Goal: Information Seeking & Learning: Learn about a topic

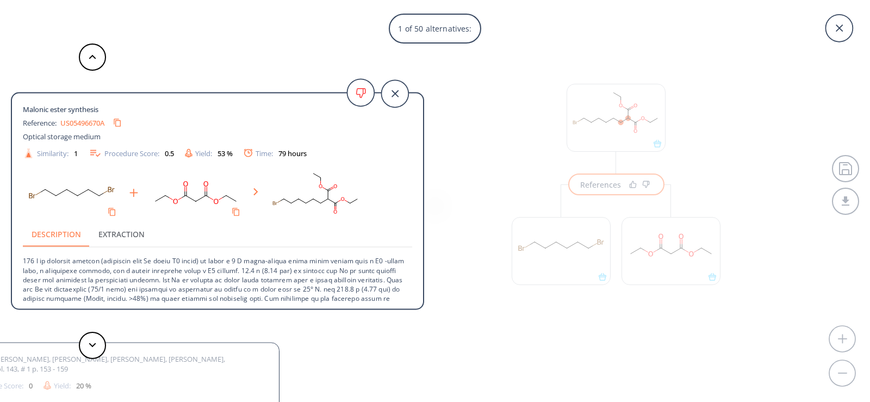
scroll to position [25, 0]
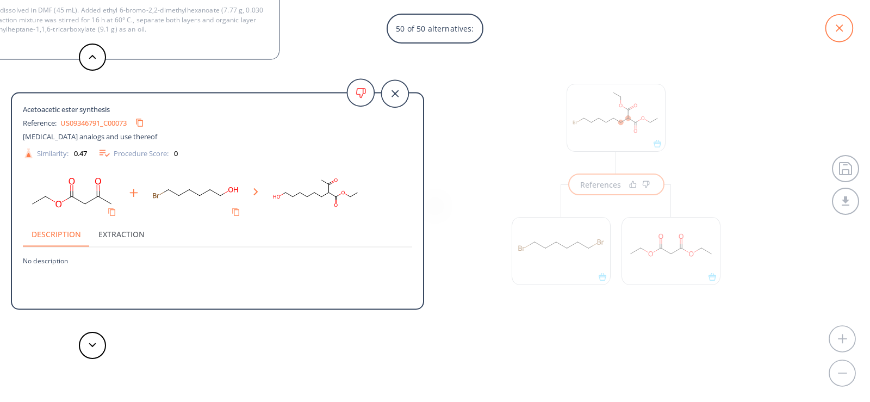
click at [846, 27] on icon at bounding box center [839, 28] width 27 height 27
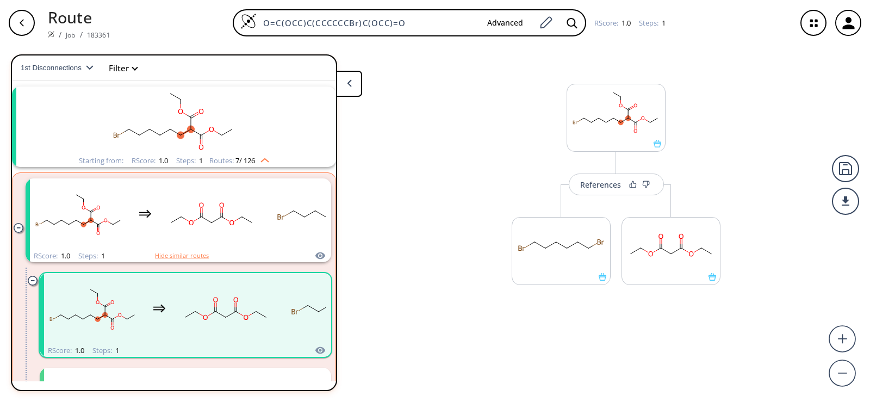
drag, startPoint x: 430, startPoint y: 22, endPoint x: 36, endPoint y: 24, distance: 393.8
click at [36, 24] on div "Route / Job / 183361 O=C(OCC)C(CCCCCCBr)C(OCC)=O Advanced RScore : 1.0 Steps : 1" at bounding box center [435, 23] width 870 height 46
paste input "O=C(/C=C(C(OCC)=O)/CC(OCC)=O)OCC"
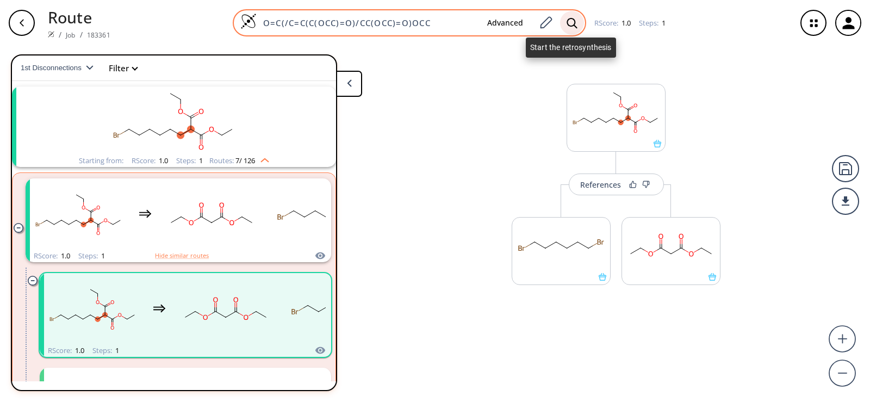
type input "O=C(/C=C(C(OCC)=O)/CC(OCC)=O)OCC"
click at [571, 26] on icon at bounding box center [572, 22] width 10 height 10
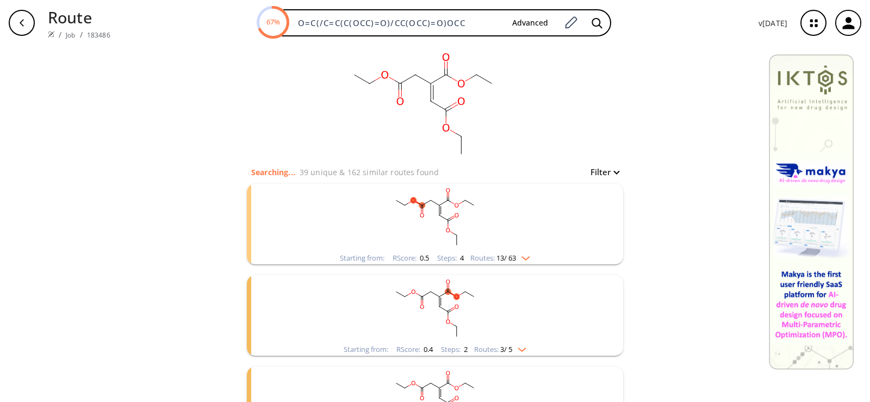
click at [467, 219] on rect "clusters" at bounding box center [435, 218] width 283 height 68
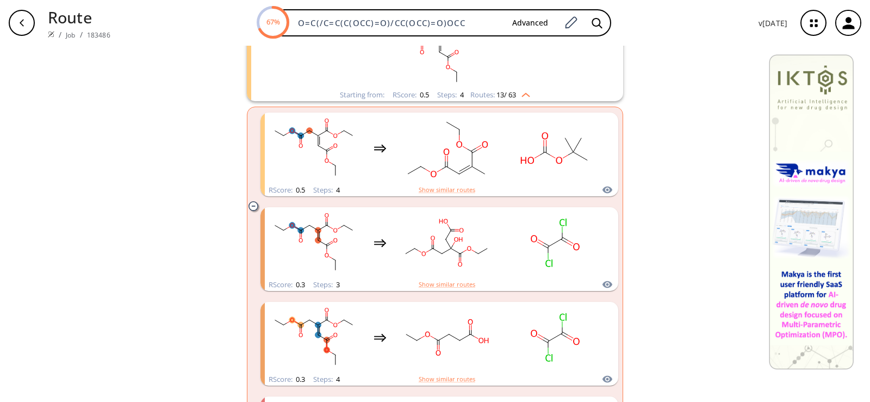
scroll to position [218, 0]
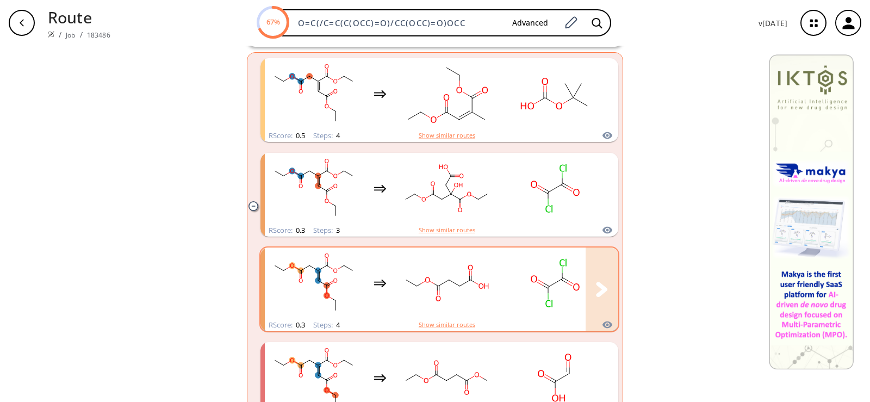
click at [437, 289] on icon "clusters" at bounding box center [437, 288] width 0 height 5
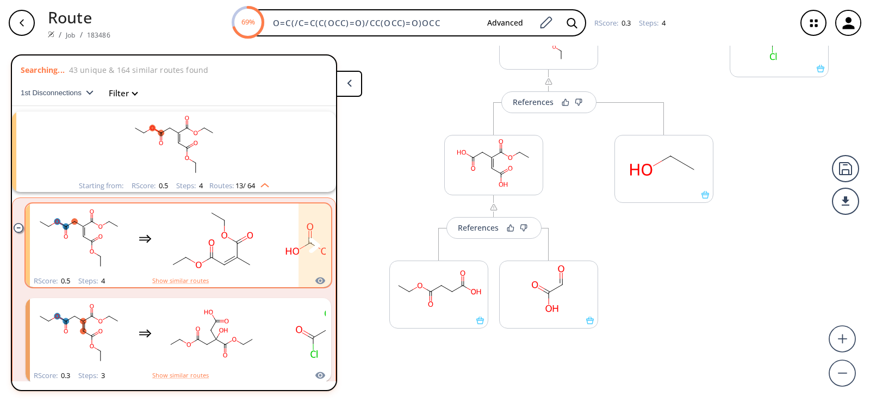
click at [189, 232] on rect "clusters" at bounding box center [212, 239] width 98 height 68
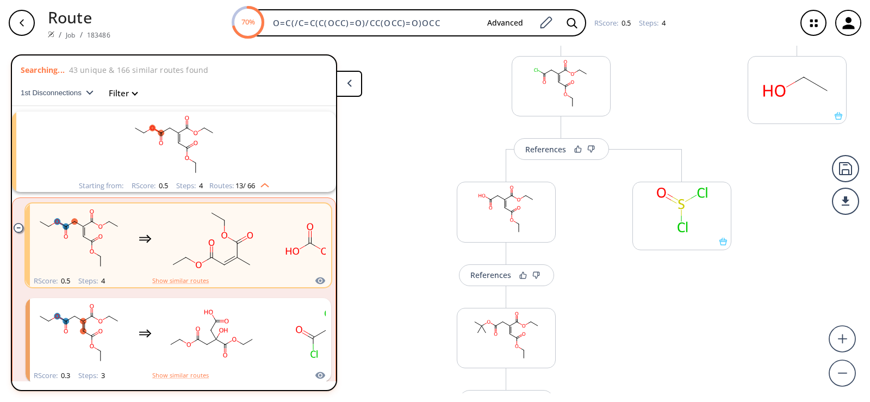
scroll to position [160, 0]
click at [485, 205] on rect at bounding box center [506, 210] width 98 height 55
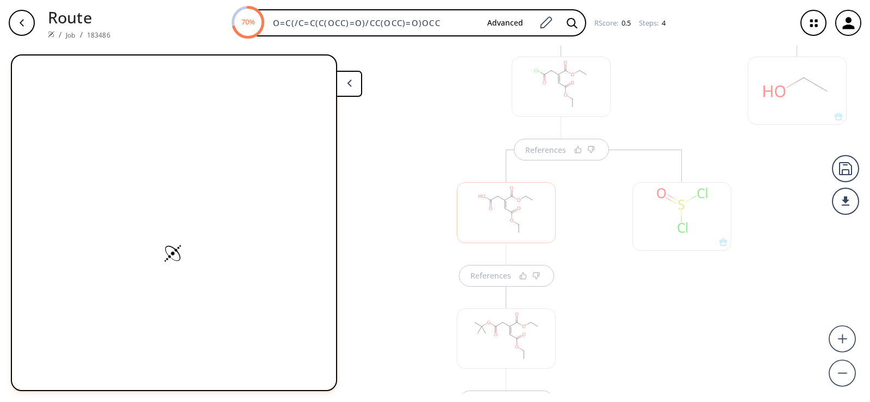
scroll to position [264, 0]
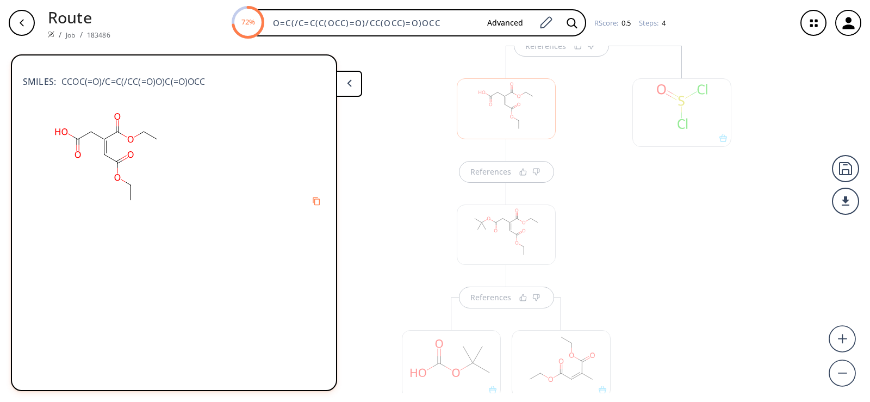
click at [356, 90] on button at bounding box center [349, 84] width 26 height 26
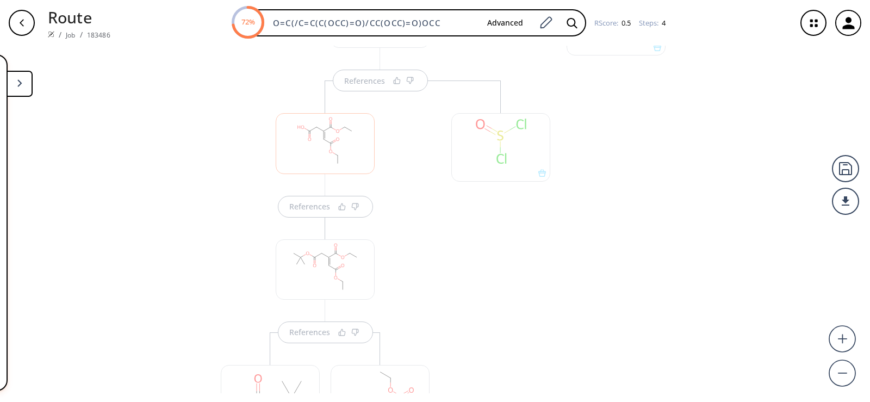
scroll to position [210, 0]
click at [30, 23] on div "button" at bounding box center [22, 23] width 26 height 26
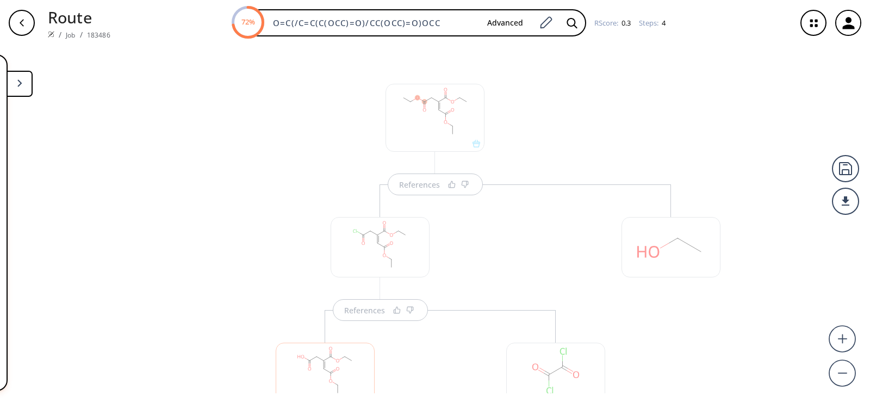
click at [23, 88] on button at bounding box center [20, 84] width 26 height 26
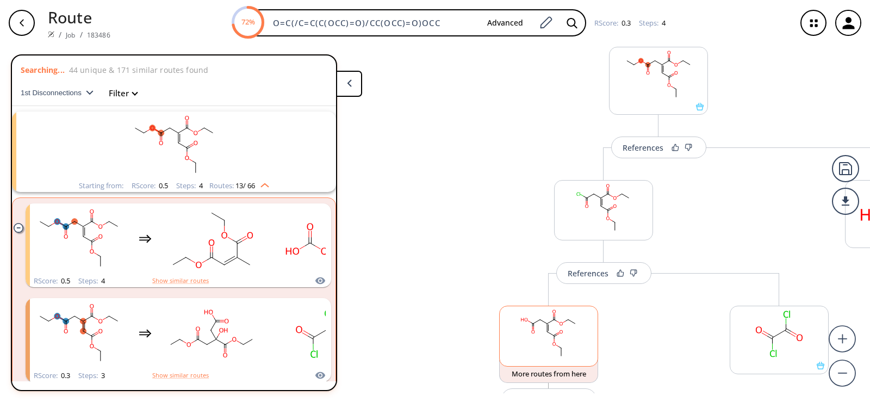
scroll to position [54, 0]
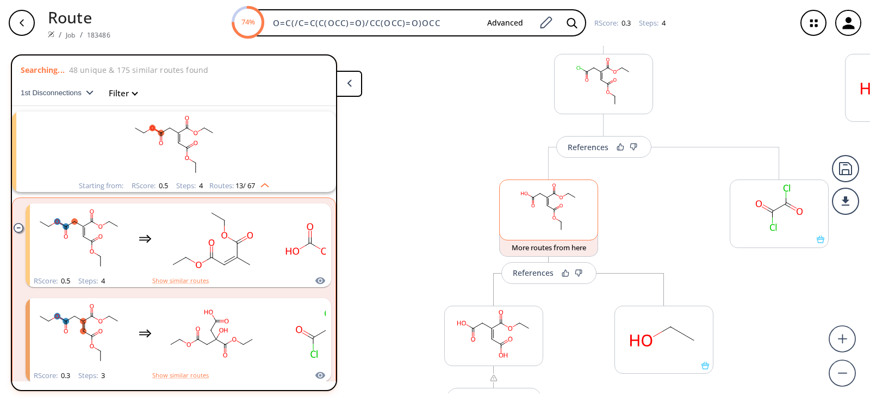
click at [564, 210] on rect at bounding box center [549, 207] width 98 height 55
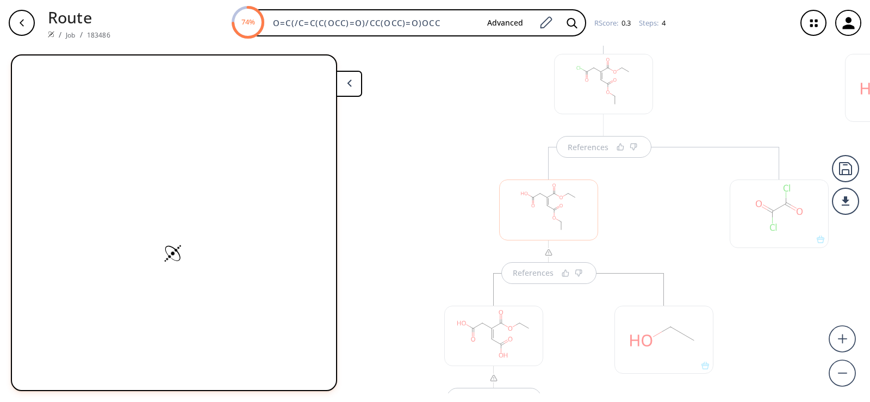
scroll to position [264, 0]
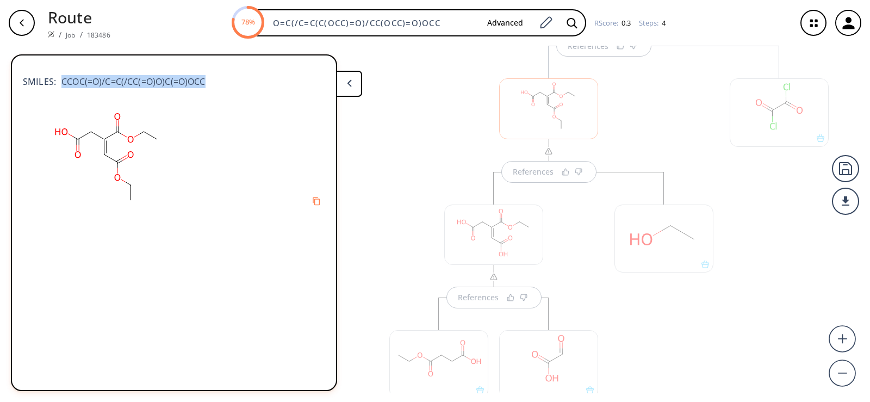
drag, startPoint x: 213, startPoint y: 81, endPoint x: 60, endPoint y: 84, distance: 152.9
click at [60, 84] on div "SMILES: CCOC(=O)/C=C(/CC(=O)O)C(=O)OCC" at bounding box center [174, 76] width 302 height 24
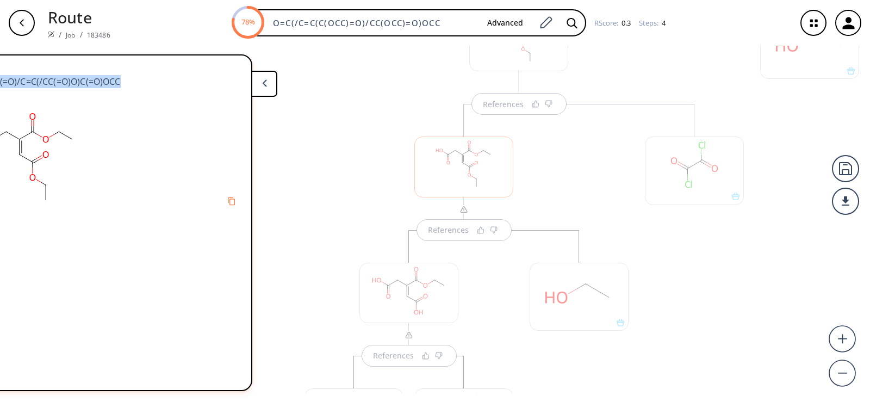
scroll to position [156, 0]
click at [262, 84] on icon at bounding box center [264, 83] width 5 height 8
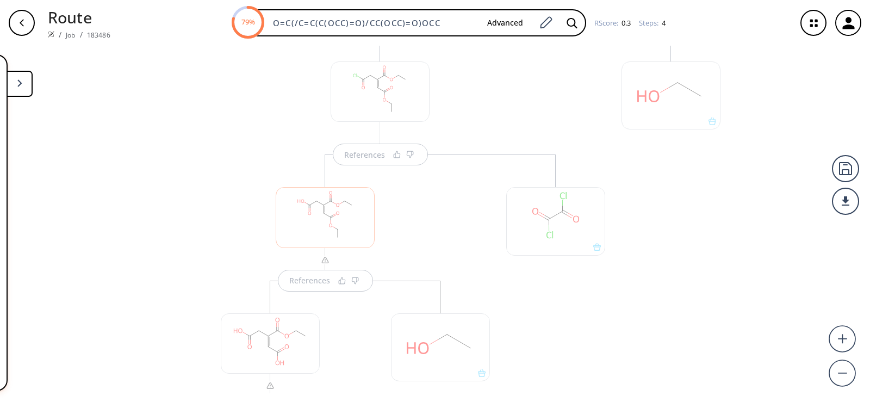
click at [10, 25] on div "button" at bounding box center [22, 23] width 26 height 26
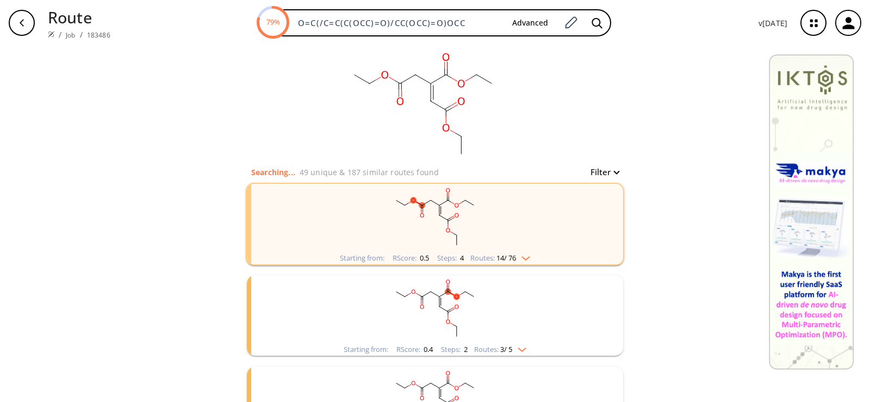
click at [535, 237] on rect "clusters" at bounding box center [435, 218] width 283 height 68
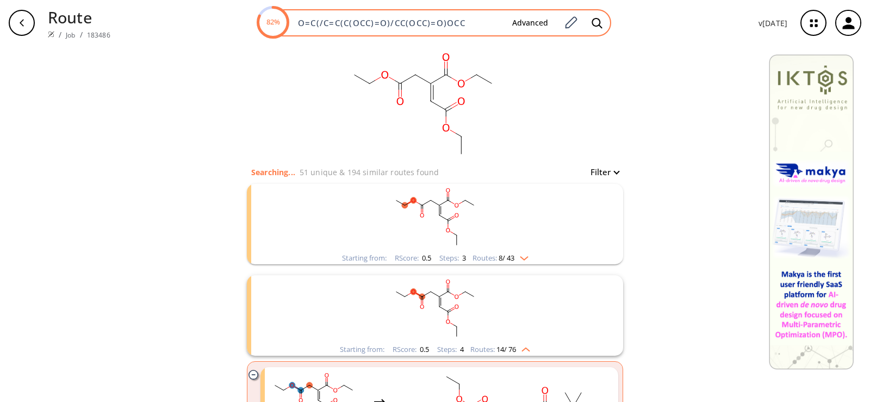
drag, startPoint x: 469, startPoint y: 22, endPoint x: 267, endPoint y: 9, distance: 202.2
click at [267, 9] on div "82% O=C(/C=C(C(OCC)=O)/CC(OCC)=O)OCC Advanced" at bounding box center [435, 22] width 354 height 27
click at [424, 216] on rect "clusters" at bounding box center [435, 218] width 283 height 68
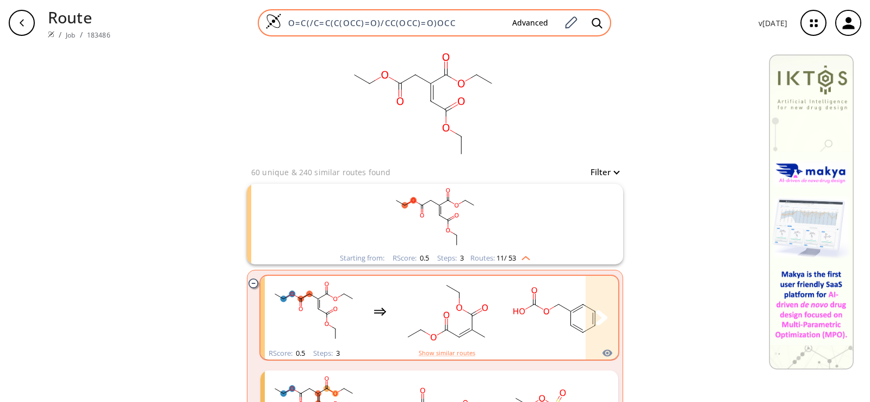
click at [515, 333] on rect "clusters" at bounding box center [555, 311] width 98 height 68
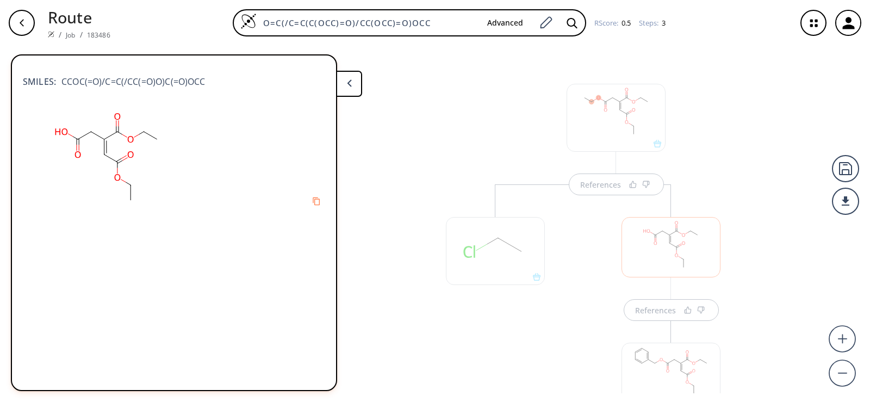
scroll to position [54, 0]
click at [560, 241] on div "References References" at bounding box center [671, 339] width 242 height 418
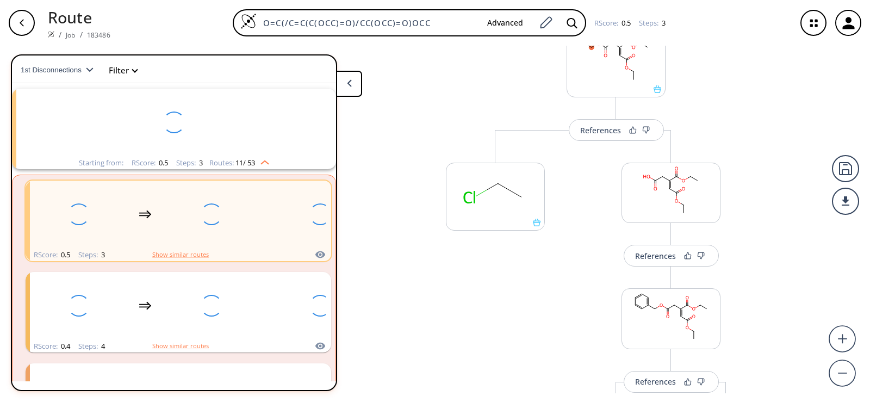
scroll to position [25, 0]
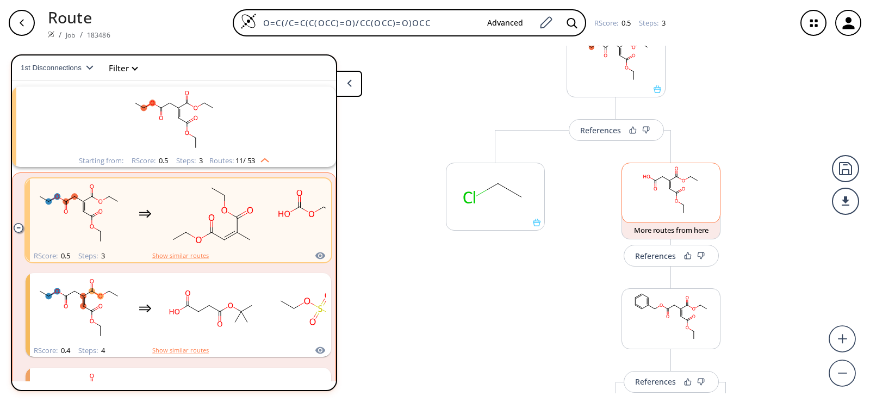
click at [651, 199] on rect at bounding box center [671, 190] width 98 height 55
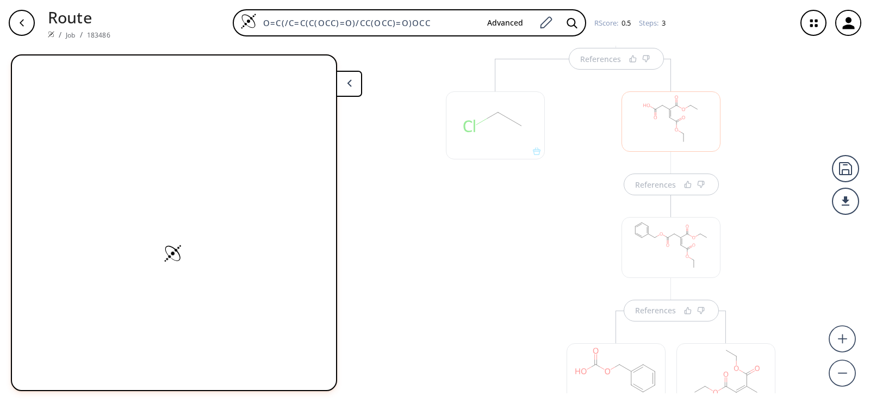
scroll to position [139, 0]
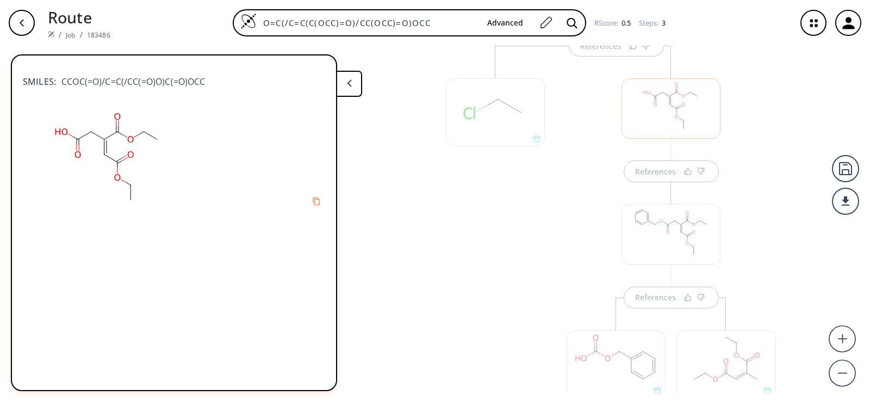
click at [429, 293] on div "References References References" at bounding box center [435, 220] width 870 height 348
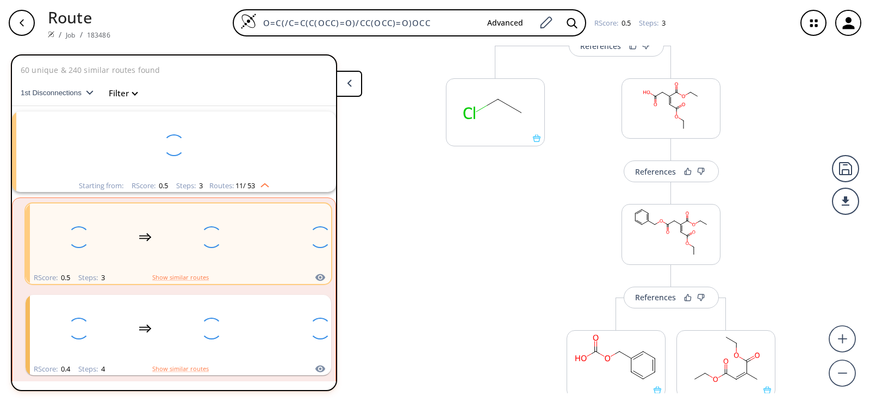
scroll to position [25, 0]
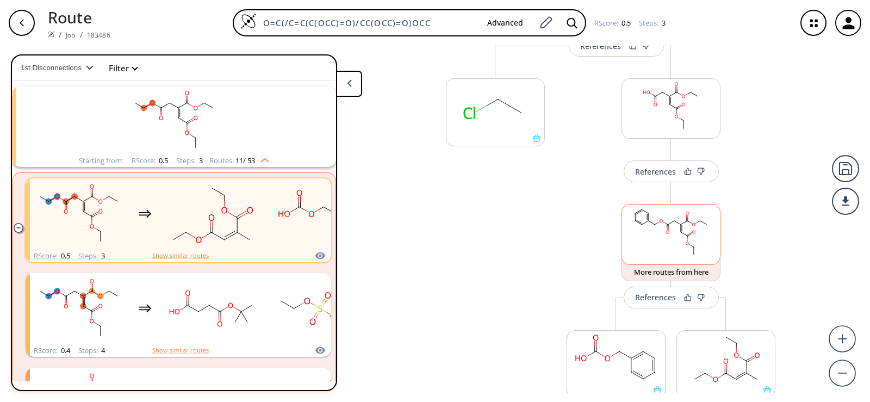
click at [673, 246] on rect at bounding box center [671, 232] width 98 height 55
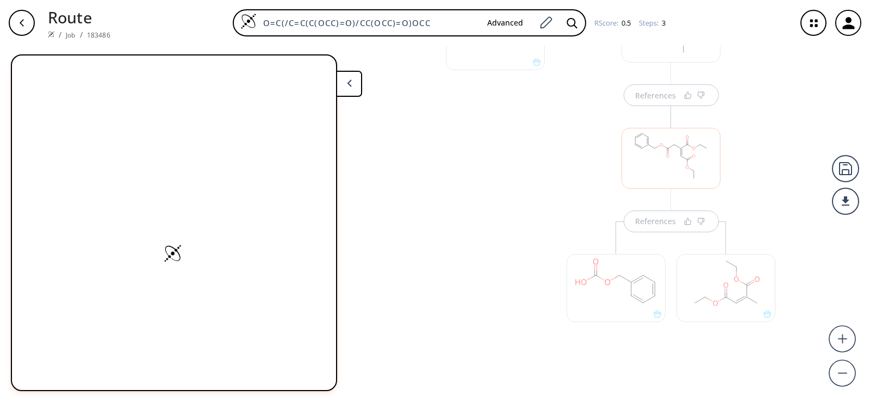
scroll to position [231, 0]
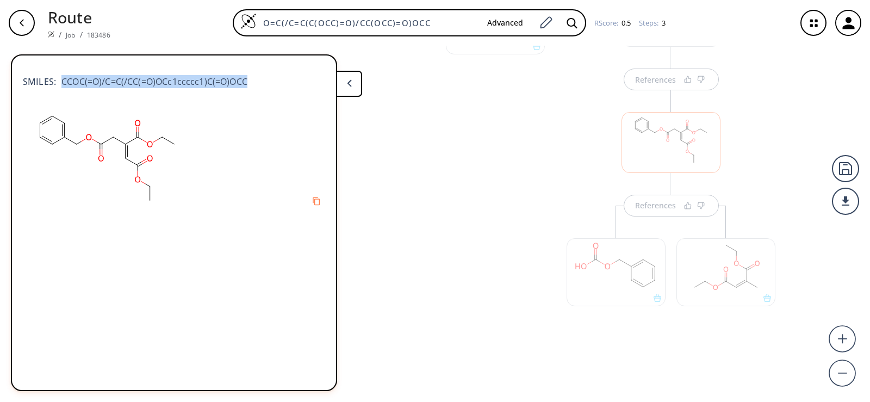
drag, startPoint x: 249, startPoint y: 82, endPoint x: 63, endPoint y: 83, distance: 186.0
click at [63, 83] on div "SMILES: CCOC(=O)/C=C(/CC(=O)OCc1ccccc1)C(=O)OCC" at bounding box center [174, 76] width 302 height 24
copy span "CCOC(=O)/C=C(/CC(=O)OCc1ccccc1)C(=O)OCC"
click at [413, 300] on div "References References References" at bounding box center [435, 220] width 870 height 348
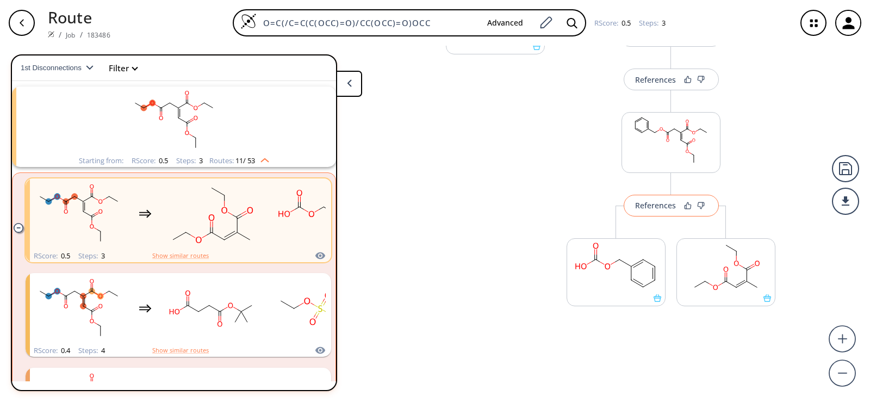
click at [677, 200] on button "References" at bounding box center [671, 206] width 95 height 22
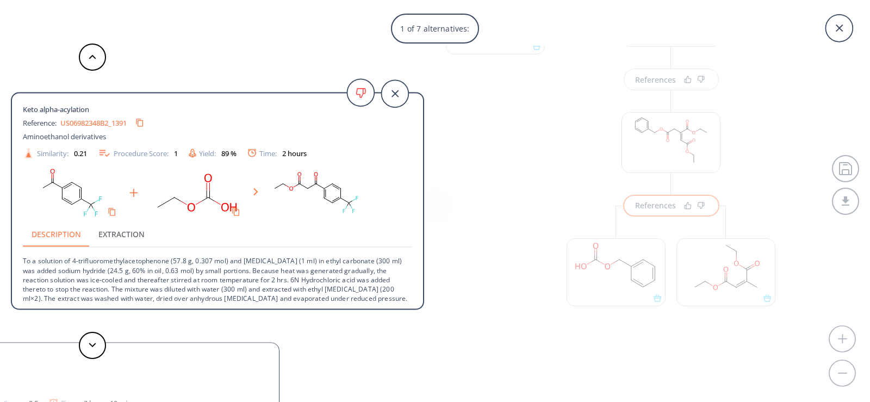
click at [655, 298] on div "1 of 7 alternatives: Keto alpha-acylation Reference: US06982348B2_1391 Aminoeth…" at bounding box center [435, 201] width 870 height 402
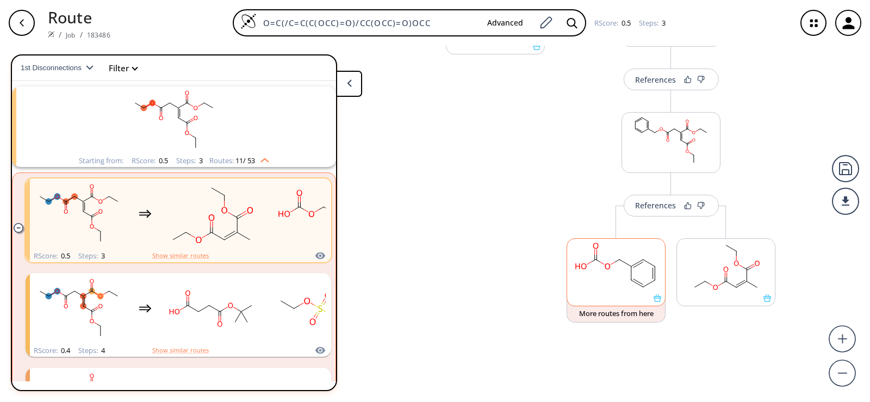
click at [654, 302] on div at bounding box center [616, 272] width 99 height 68
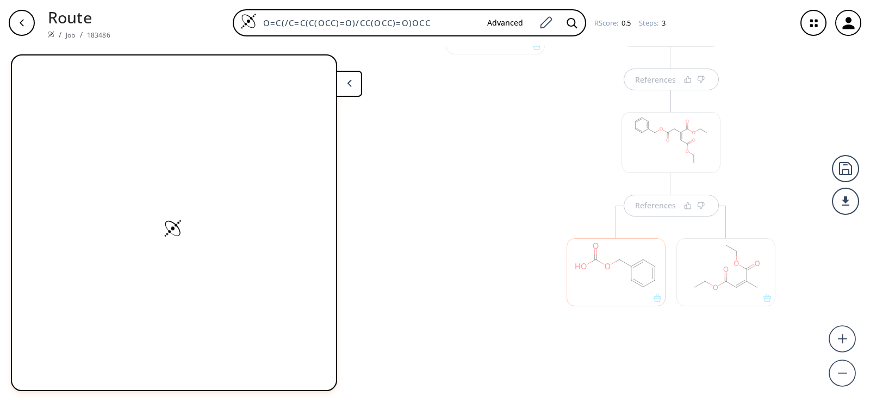
scroll to position [0, 0]
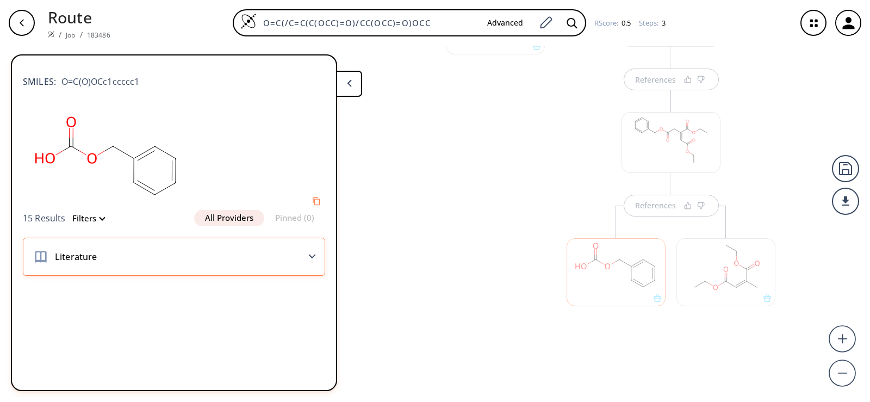
click at [312, 260] on div "Literature" at bounding box center [174, 257] width 302 height 38
drag, startPoint x: 147, startPoint y: 82, endPoint x: 61, endPoint y: 79, distance: 86.0
click at [61, 79] on div "SMILES: O=C(O)OCc1ccccc1" at bounding box center [174, 76] width 302 height 24
copy span "O=C(O)OCc1ccccc1"
click at [436, 274] on div "References References References" at bounding box center [616, 106] width 362 height 573
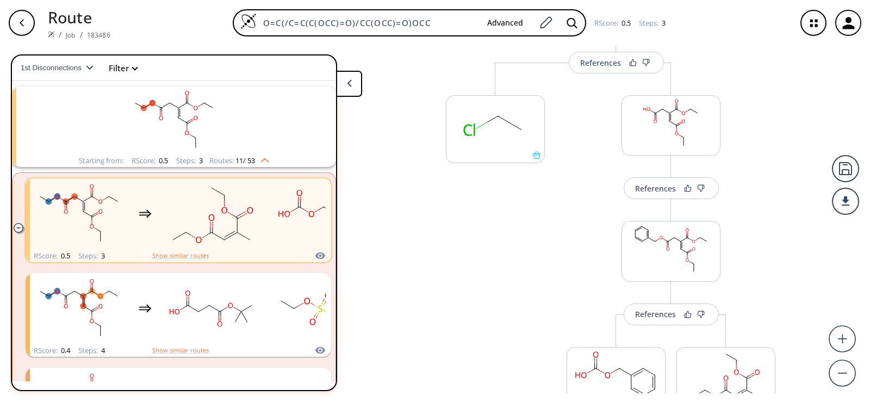
scroll to position [67, 0]
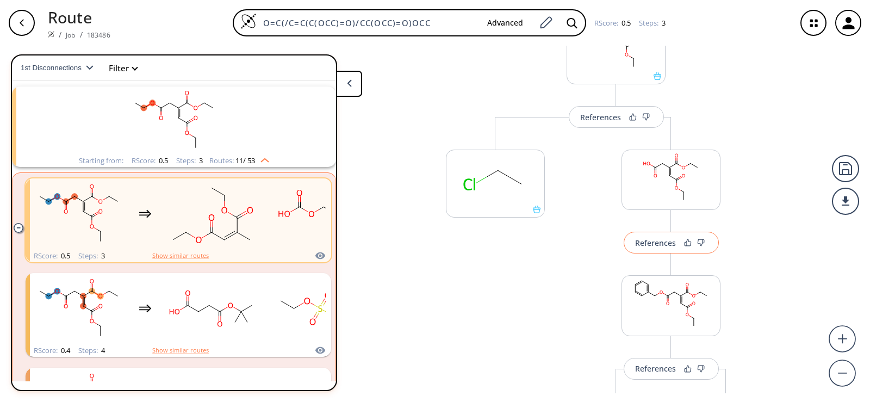
click at [656, 239] on div "References" at bounding box center [655, 242] width 41 height 7
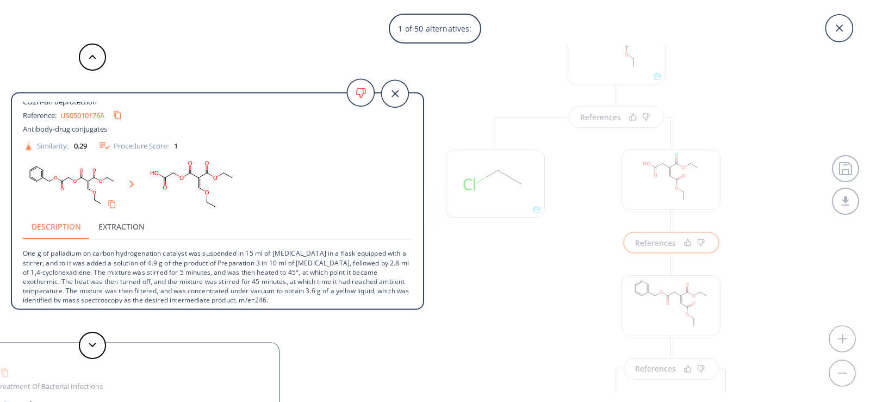
scroll to position [7, 0]
click at [486, 292] on div "1 of 50 alternatives: CO2H-Bn deprotection Reference: US05010176A Antibody-drug…" at bounding box center [435, 201] width 870 height 402
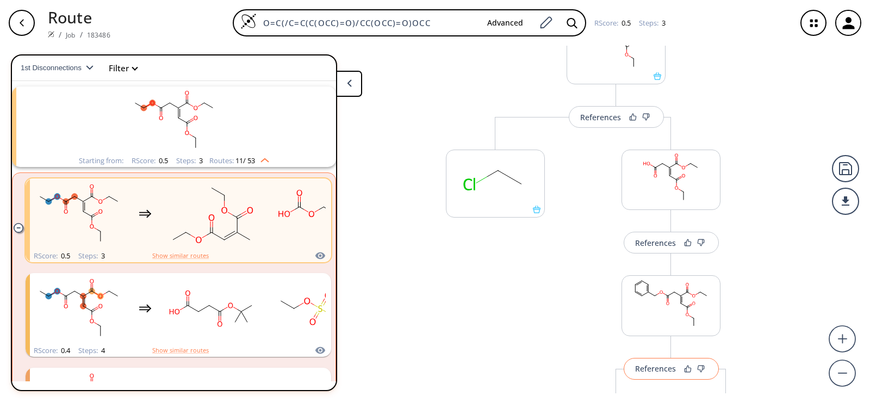
click at [636, 370] on div "References" at bounding box center [655, 368] width 41 height 7
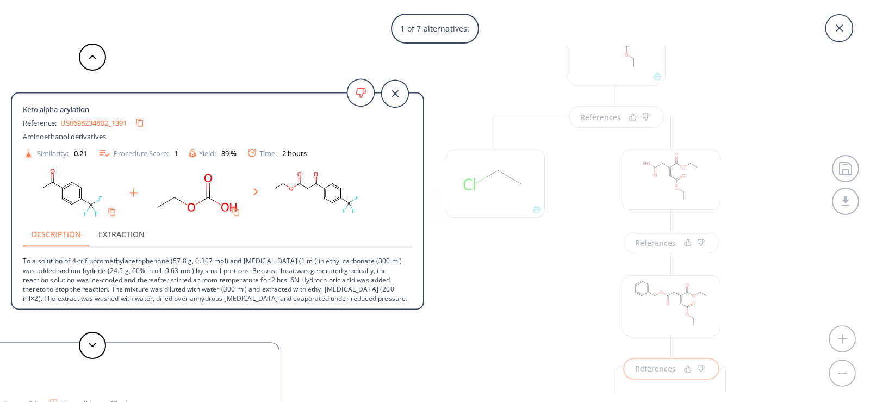
click at [508, 271] on div "1 of 7 alternatives: Keto alpha-acylation Reference: US06982348B2_1391 Aminoeth…" at bounding box center [435, 201] width 870 height 402
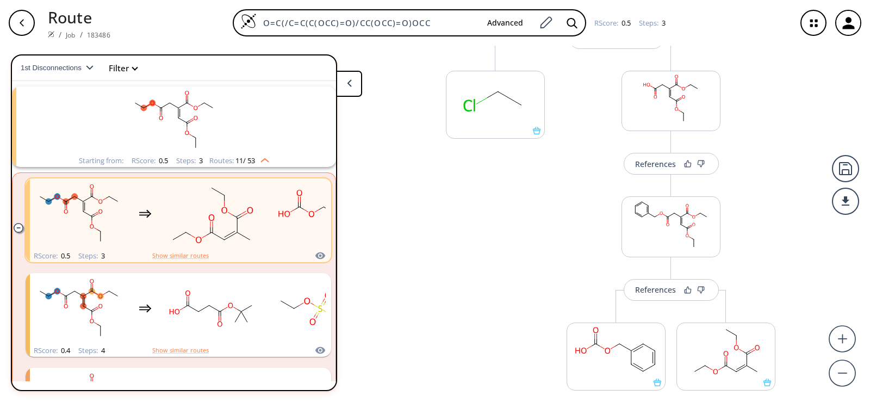
scroll to position [176, 0]
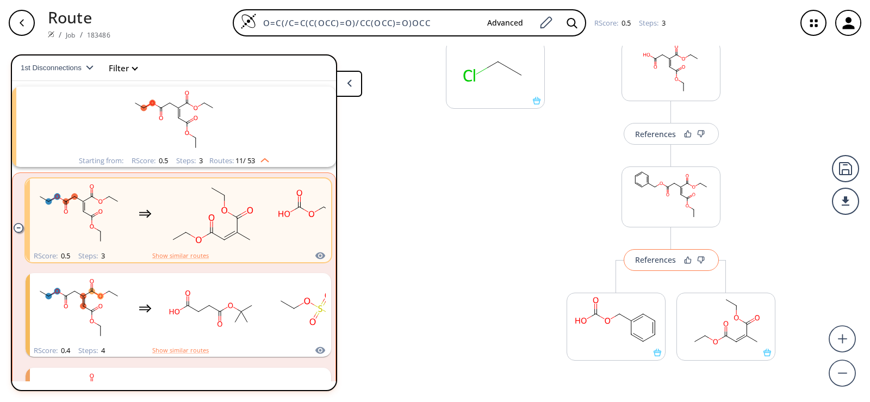
click at [640, 267] on button "References" at bounding box center [671, 260] width 95 height 22
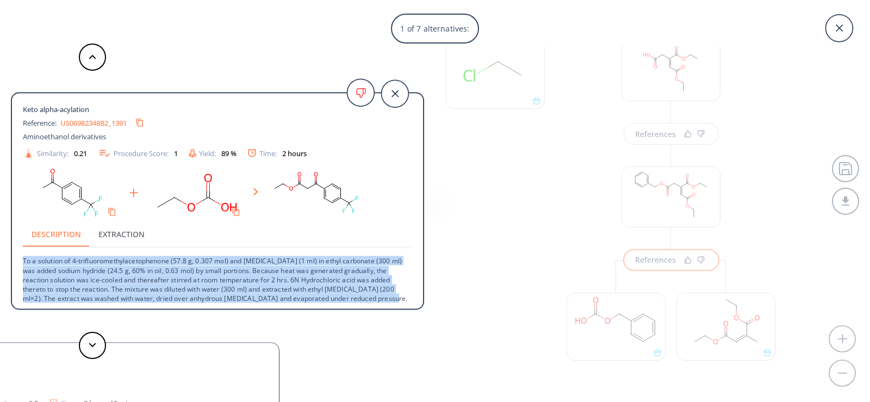
scroll to position [20, 0]
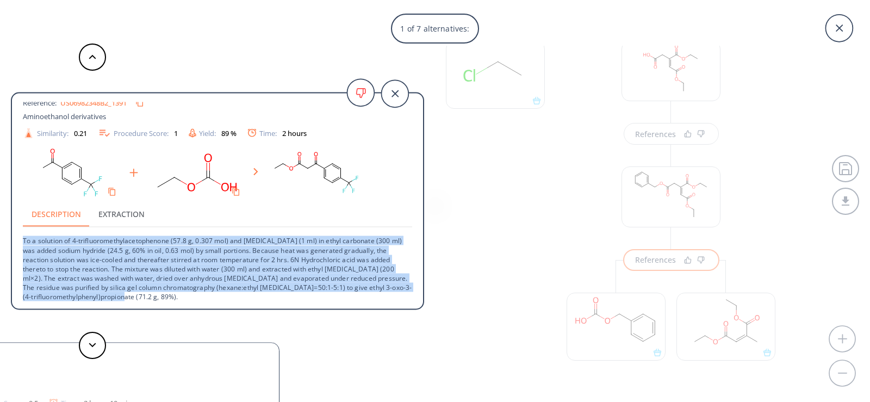
drag, startPoint x: 24, startPoint y: 259, endPoint x: 412, endPoint y: 310, distance: 391.6
click at [412, 310] on div "Keto alpha-acylation Reference: US06982348B2_1391 Aminoethanol derivatives Simi…" at bounding box center [217, 203] width 411 height 219
copy p "To a solution of 4-trifluoromethylacetophenone (57.8 g, 0.307 mol) and [MEDICAL…"
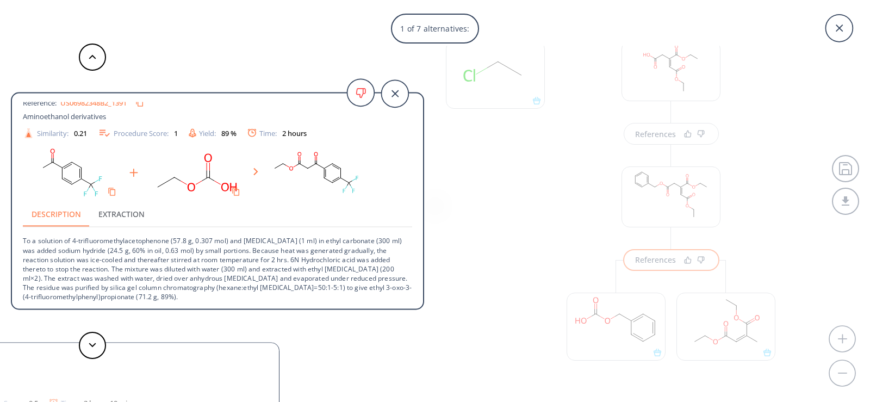
click at [449, 250] on div "1 of 7 alternatives: Keto alpha-acylation Reference: US06982348B2_1391 Aminoeth…" at bounding box center [435, 201] width 870 height 402
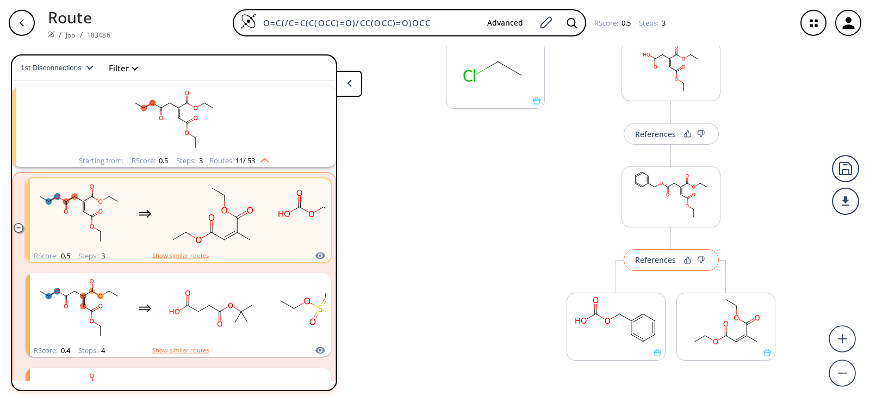
click at [657, 265] on button "References" at bounding box center [671, 260] width 95 height 22
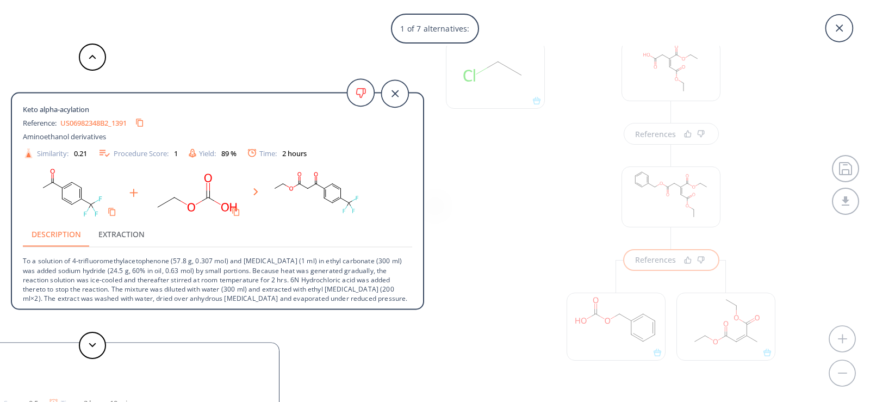
click at [116, 121] on link "US06982348B2_1391" at bounding box center [93, 122] width 66 height 7
click at [517, 229] on div "1 of 7 alternatives: Keto alpha-acylation Reference: US06982348B2_1391 Aminoeth…" at bounding box center [435, 201] width 870 height 402
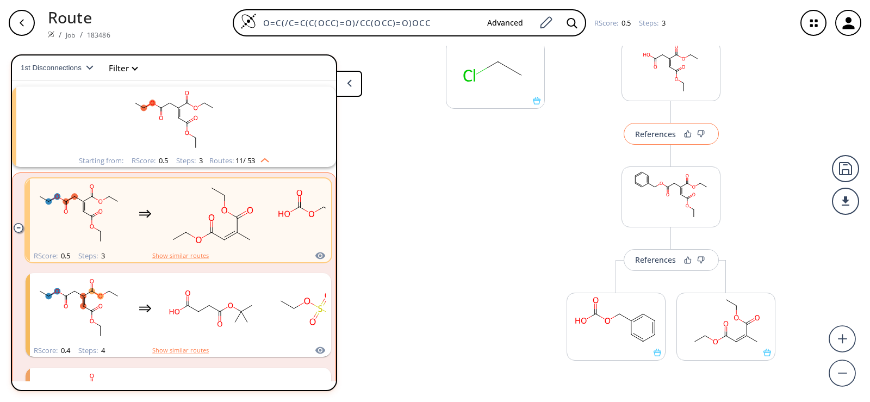
click at [658, 133] on div "References" at bounding box center [655, 134] width 41 height 7
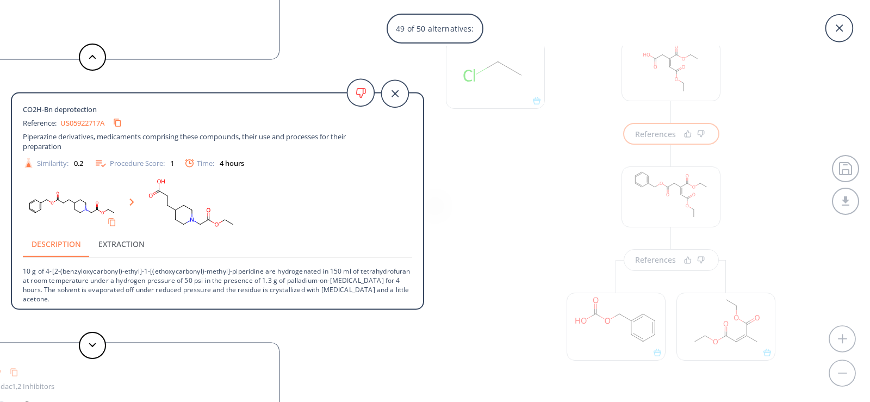
click at [466, 258] on div "49 of 50 alternatives: CO2H-Bn deprotection Reference: US05010176A Antibody-dru…" at bounding box center [435, 201] width 870 height 402
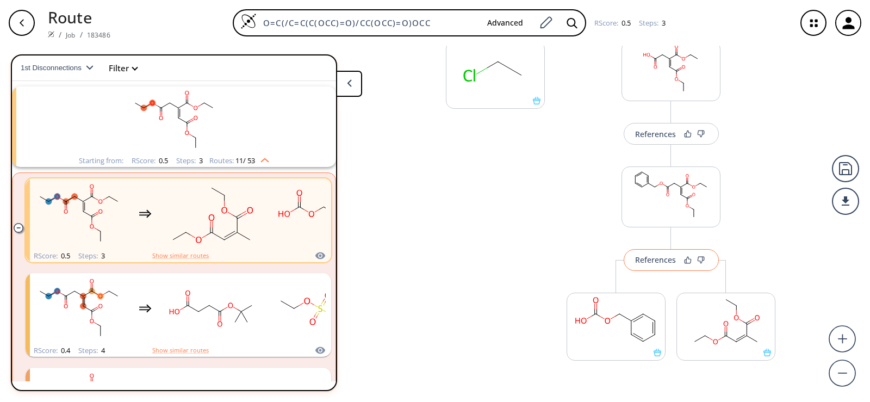
click at [657, 261] on div "References" at bounding box center [655, 259] width 41 height 7
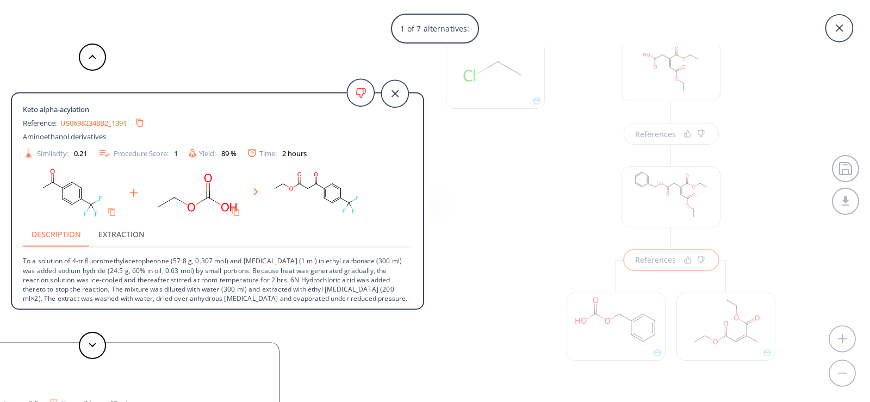
click at [501, 263] on div "1 of 7 alternatives: Keto alpha-acylation Reference: US06982348B2_1391 Aminoeth…" at bounding box center [435, 201] width 870 height 402
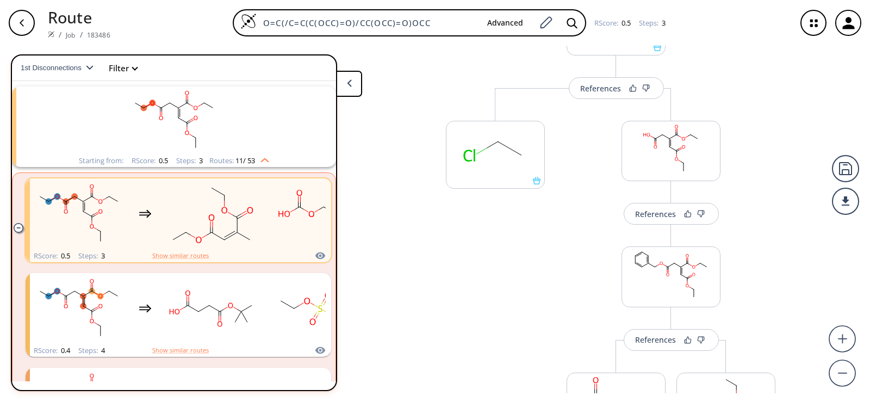
scroll to position [122, 0]
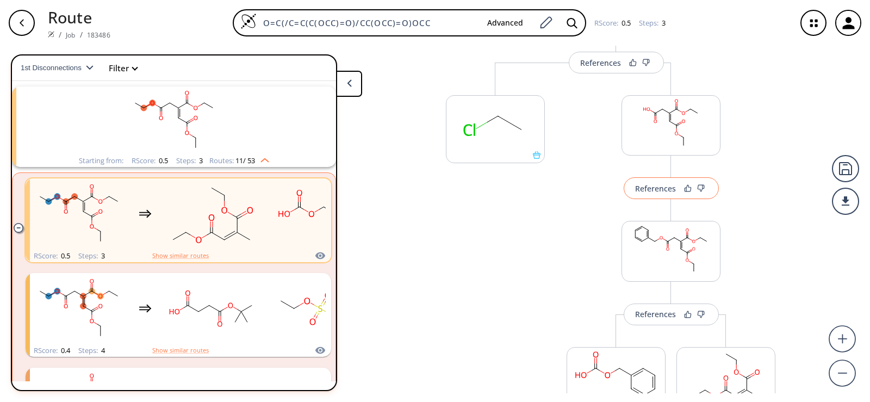
click at [647, 186] on div "References" at bounding box center [655, 188] width 41 height 7
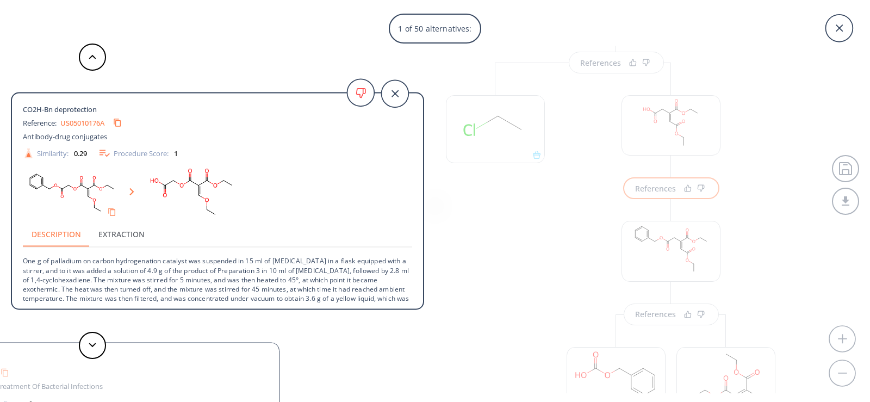
click at [502, 305] on div "1 of 50 alternatives: CO2H-Bn deprotection Reference: US05010176A Antibody-drug…" at bounding box center [435, 201] width 870 height 402
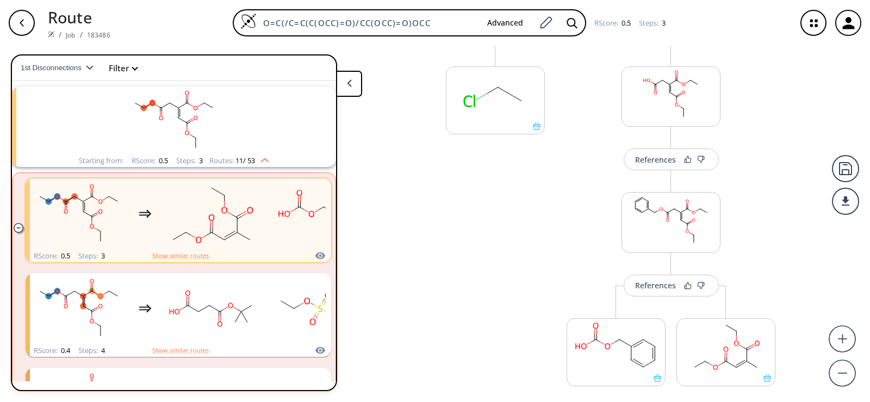
scroll to position [176, 0]
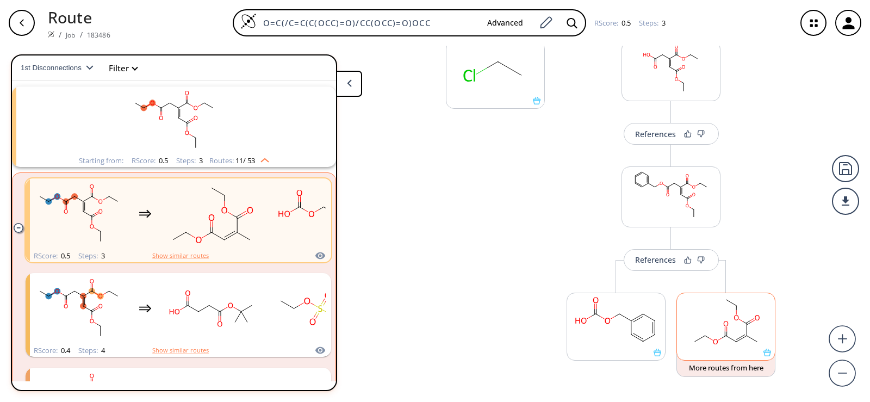
click at [764, 357] on div at bounding box center [726, 327] width 99 height 68
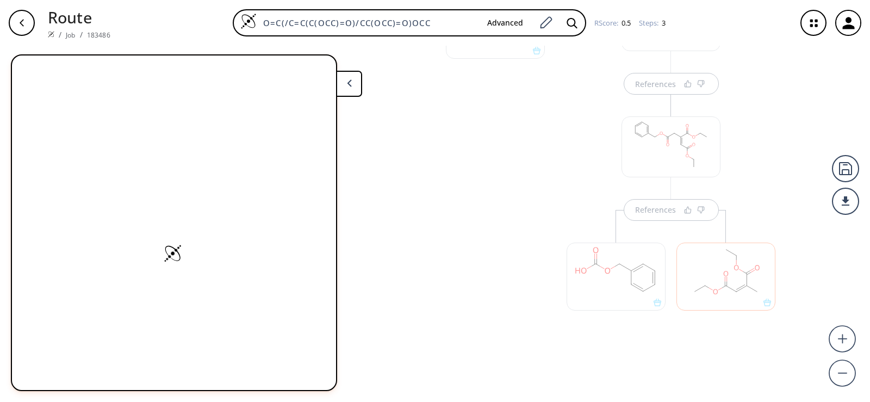
scroll to position [231, 0]
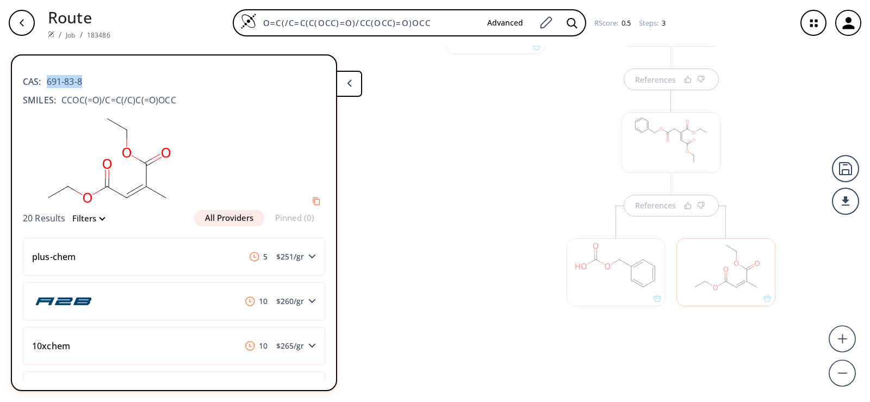
drag, startPoint x: 84, startPoint y: 80, endPoint x: 48, endPoint y: 79, distance: 36.4
click at [48, 79] on div "CAS: 691-83-8" at bounding box center [174, 76] width 302 height 24
copy span "691-83-8"
click at [476, 165] on div at bounding box center [496, 163] width 110 height 418
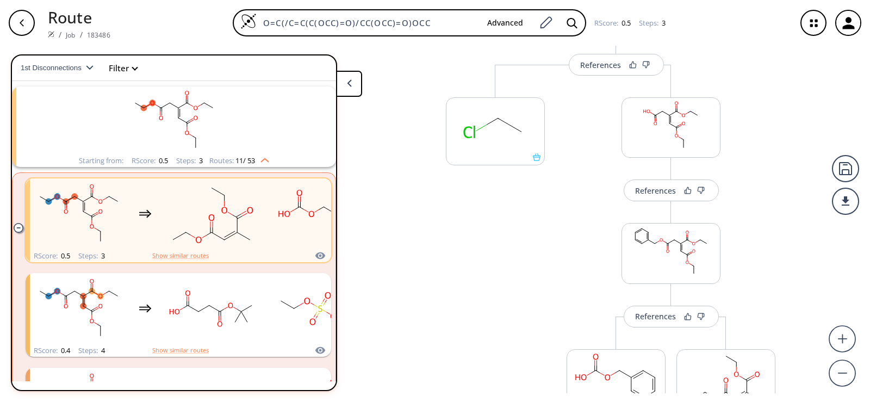
scroll to position [122, 0]
click at [512, 267] on div "More routes from here" at bounding box center [496, 272] width 110 height 418
click at [688, 185] on div at bounding box center [695, 188] width 26 height 8
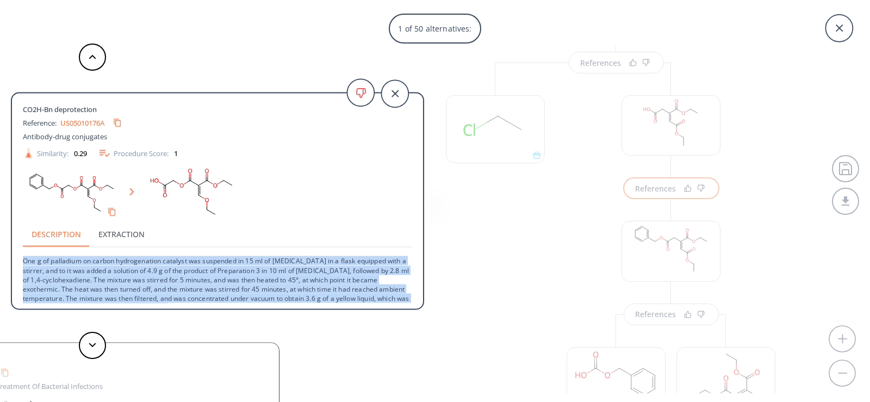
scroll to position [11, 0]
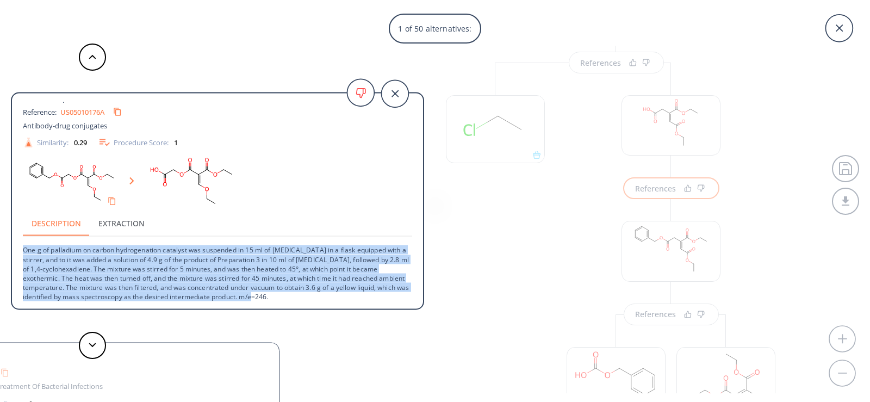
drag, startPoint x: 24, startPoint y: 262, endPoint x: 363, endPoint y: 338, distance: 347.7
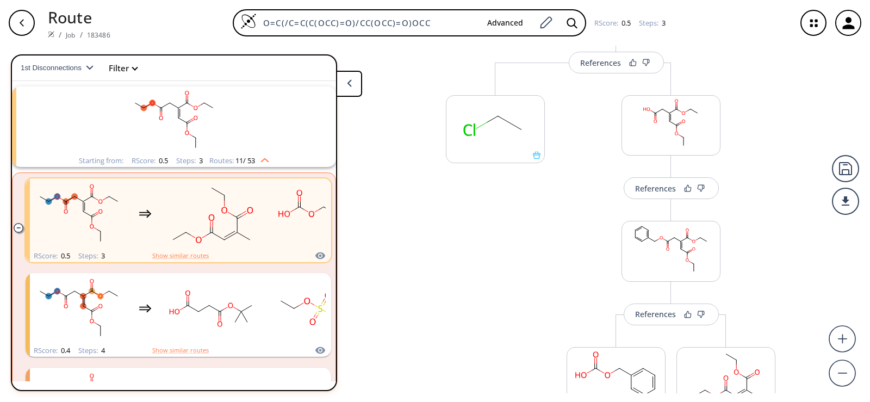
copy p "One g of palladium on carbon hydrogenation catalyst was suspended in 15 ml of […"
drag, startPoint x: 666, startPoint y: 313, endPoint x: 522, endPoint y: 274, distance: 149.0
click at [482, 307] on div "References More routes from here More routes from here References More routes f…" at bounding box center [435, 220] width 870 height 348
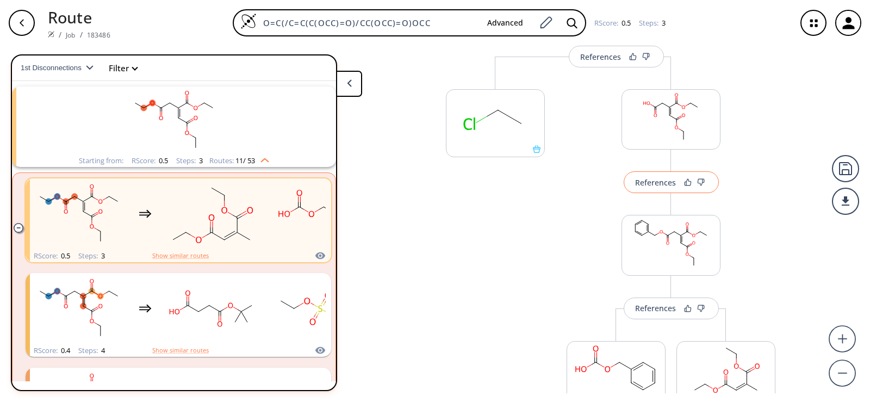
click at [650, 182] on div "References" at bounding box center [655, 182] width 41 height 7
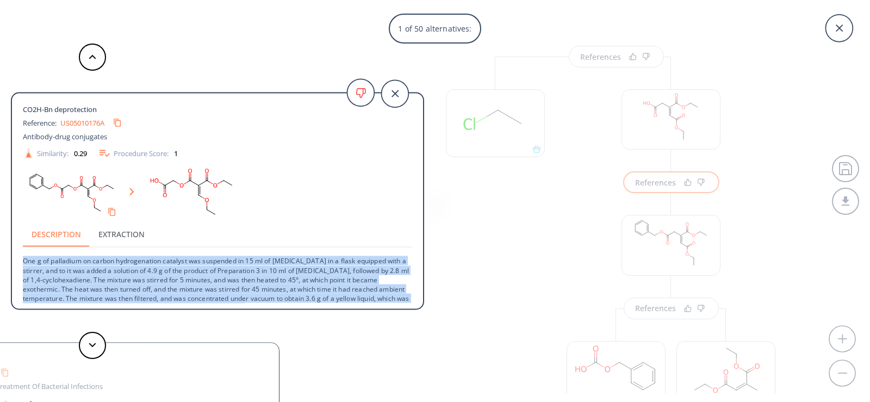
scroll to position [11, 0]
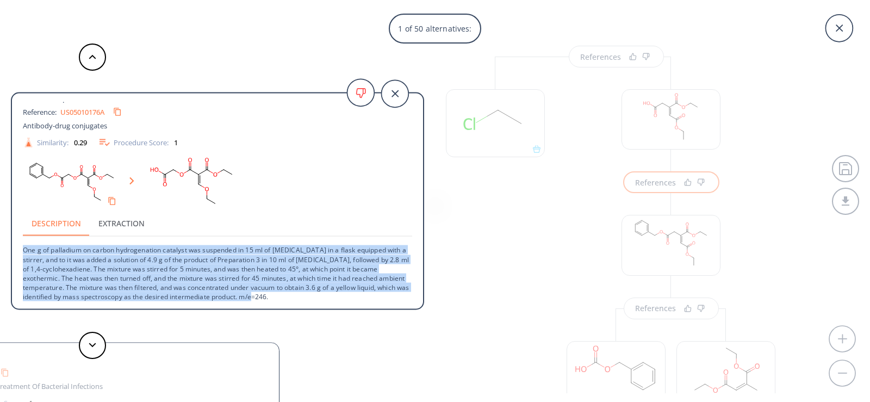
drag, startPoint x: 24, startPoint y: 261, endPoint x: 383, endPoint y: 355, distance: 371.1
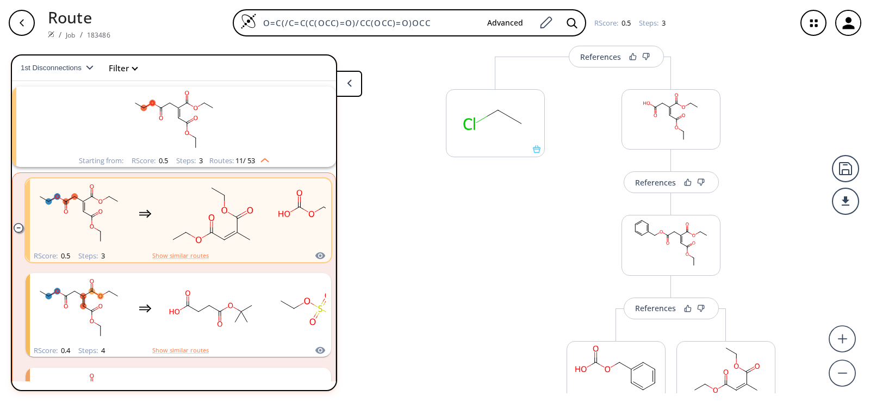
copy p "One g of palladium on carbon hydrogenation catalyst was suspended in 15 ml of […"
click at [652, 181] on div "References" at bounding box center [655, 182] width 41 height 7
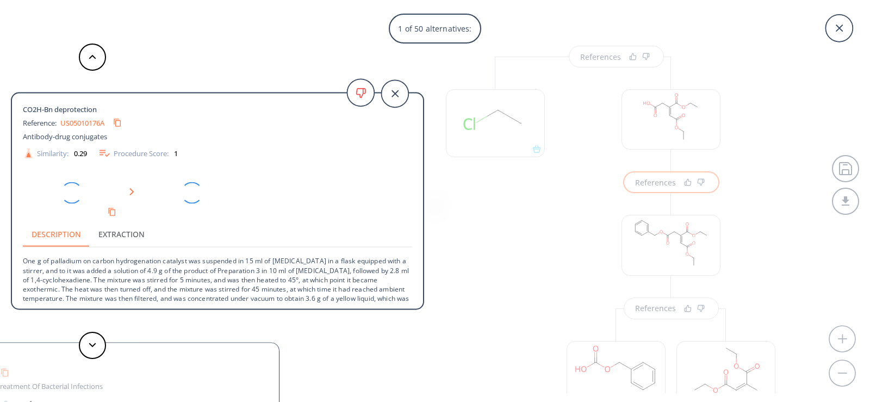
click at [145, 264] on p "One g of palladium on carbon hydrogenation catalyst was suspended in 15 ml of […" at bounding box center [217, 279] width 389 height 65
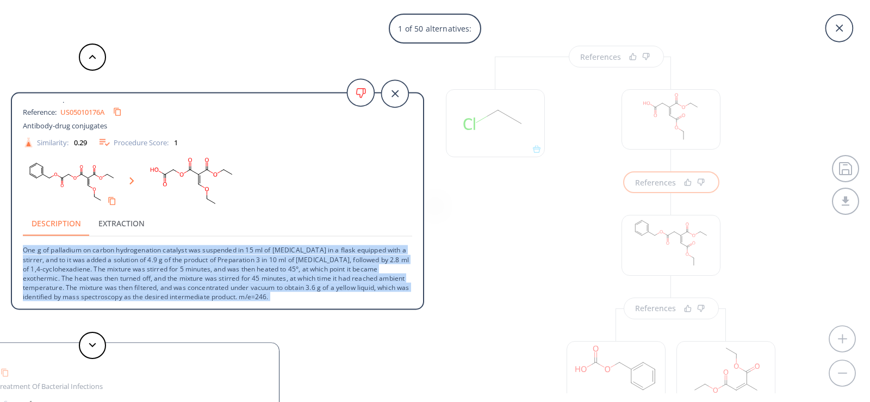
drag, startPoint x: 24, startPoint y: 261, endPoint x: 322, endPoint y: 335, distance: 306.5
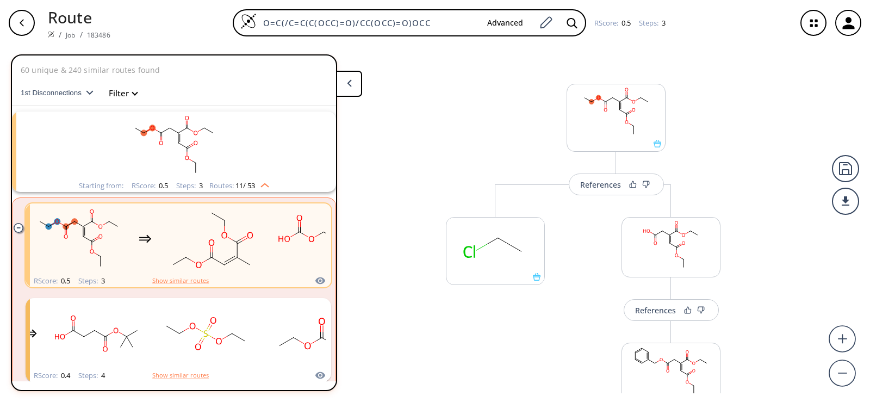
scroll to position [25, 0]
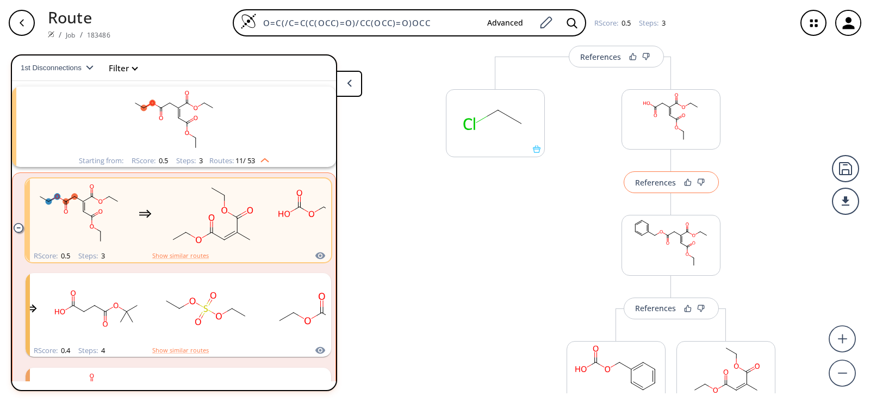
click at [662, 186] on div "References" at bounding box center [655, 182] width 41 height 7
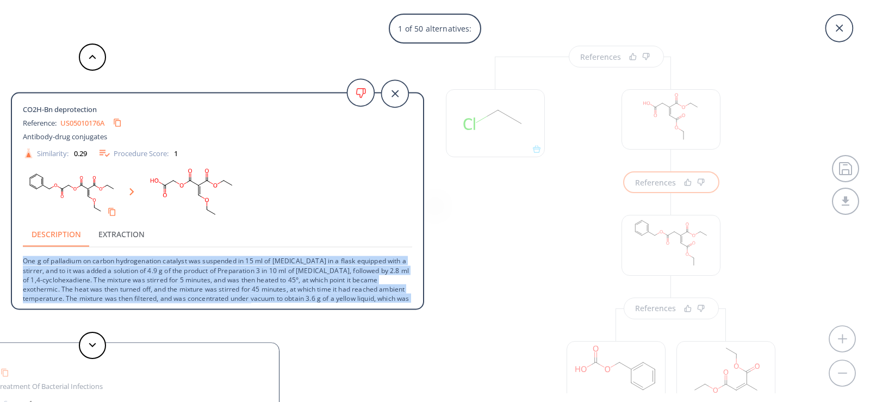
scroll to position [11, 0]
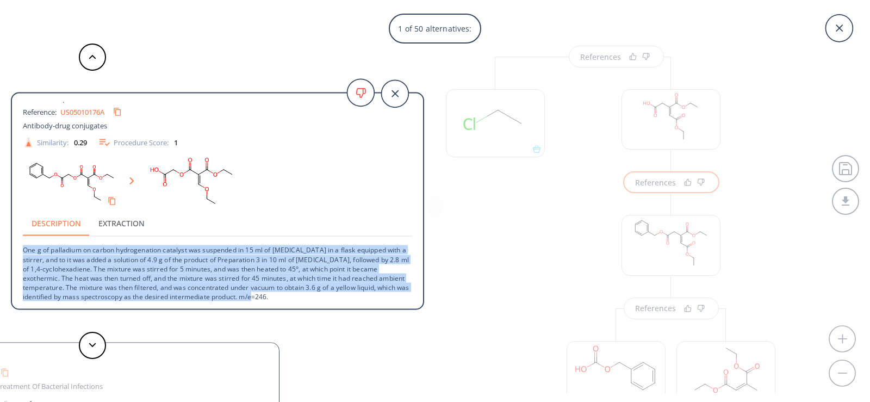
drag, startPoint x: 23, startPoint y: 262, endPoint x: 391, endPoint y: 330, distance: 374.4
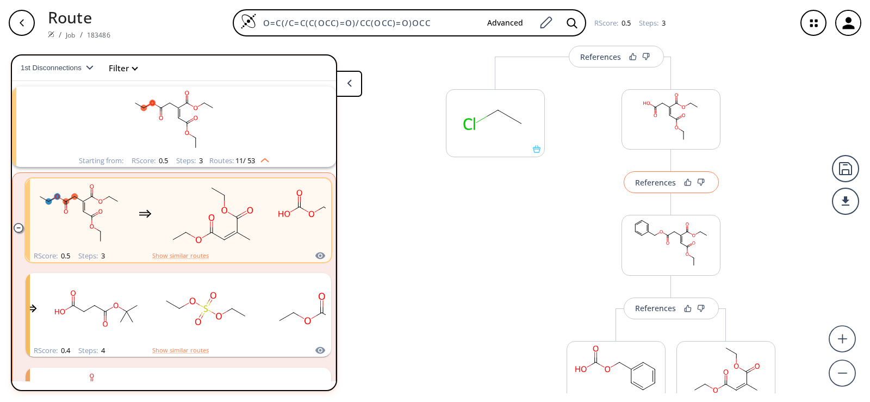
click at [640, 184] on div "References" at bounding box center [655, 182] width 41 height 7
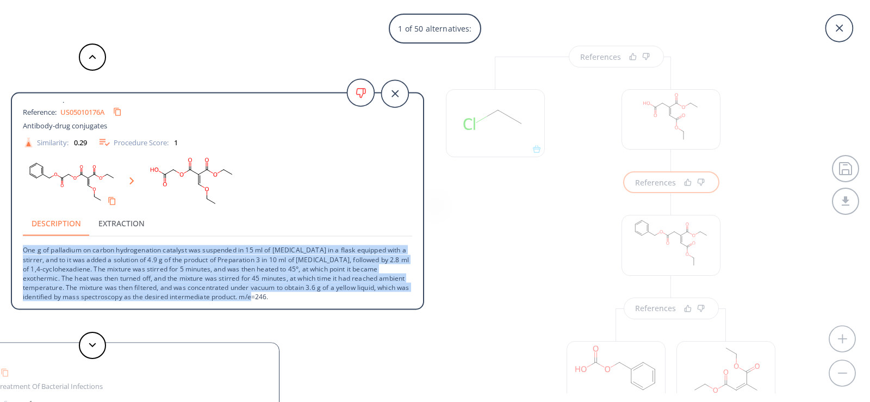
drag, startPoint x: 324, startPoint y: 298, endPoint x: 0, endPoint y: 249, distance: 327.9
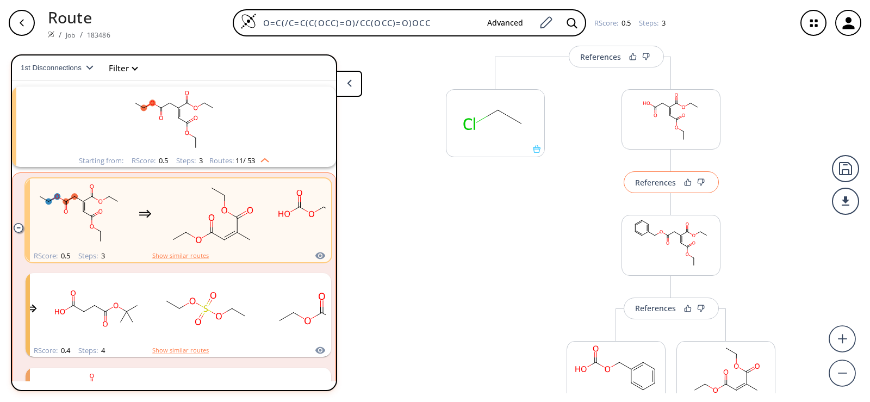
click at [670, 186] on div "References" at bounding box center [655, 182] width 41 height 7
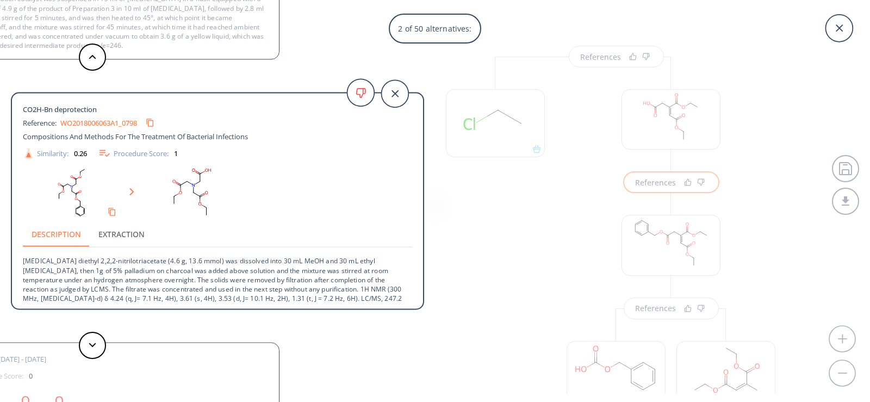
click at [660, 178] on div "2 of 50 alternatives: CO2H-Bn deprotection Reference: US05010176A Antibody-drug…" at bounding box center [435, 201] width 870 height 402
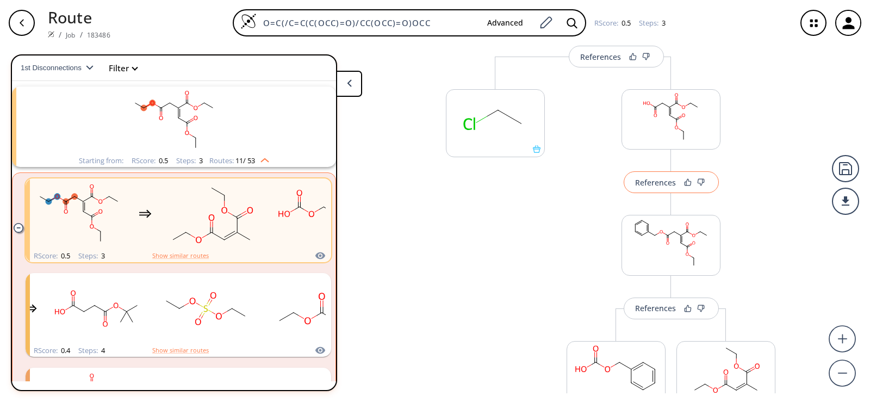
click at [653, 179] on div "References" at bounding box center [655, 182] width 41 height 7
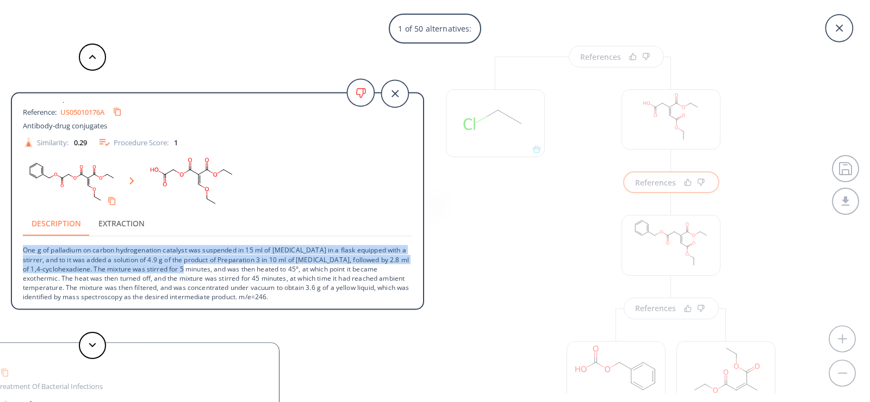
drag, startPoint x: 23, startPoint y: 250, endPoint x: 192, endPoint y: 273, distance: 170.7
click at [192, 273] on p "One g of palladium on carbon hydrogenation catalyst was suspended in 15 ml of […" at bounding box center [217, 269] width 389 height 65
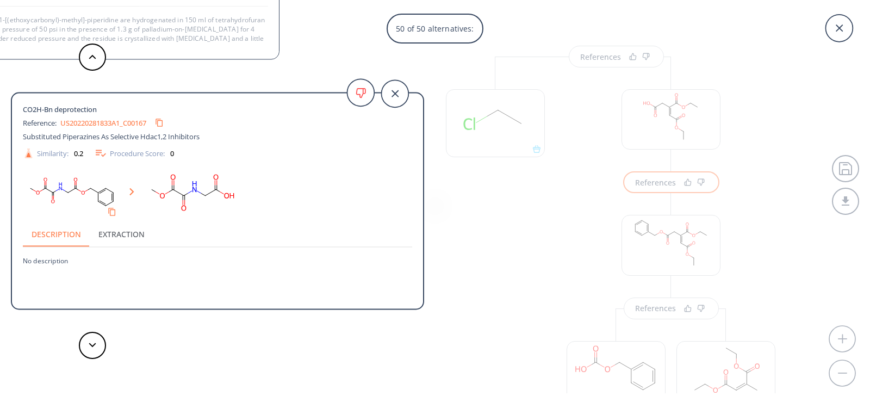
click at [497, 243] on div "50 of 50 alternatives: CO2H-Bn deprotection Reference: US05010176A Antibody-dru…" at bounding box center [435, 201] width 870 height 402
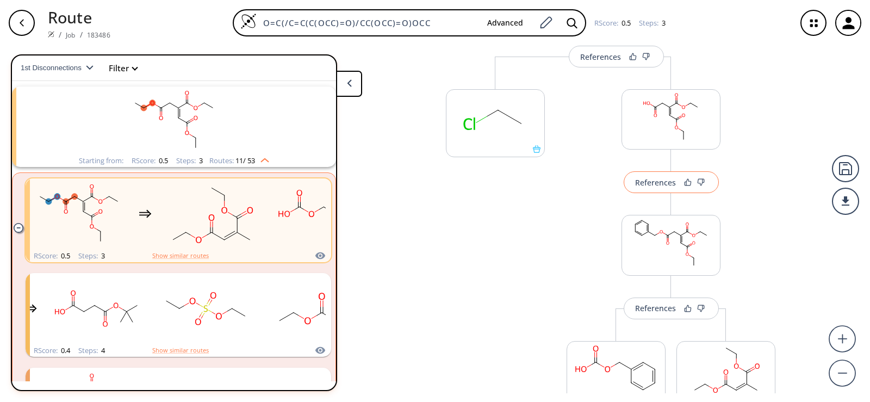
click at [647, 182] on div "References" at bounding box center [655, 182] width 41 height 7
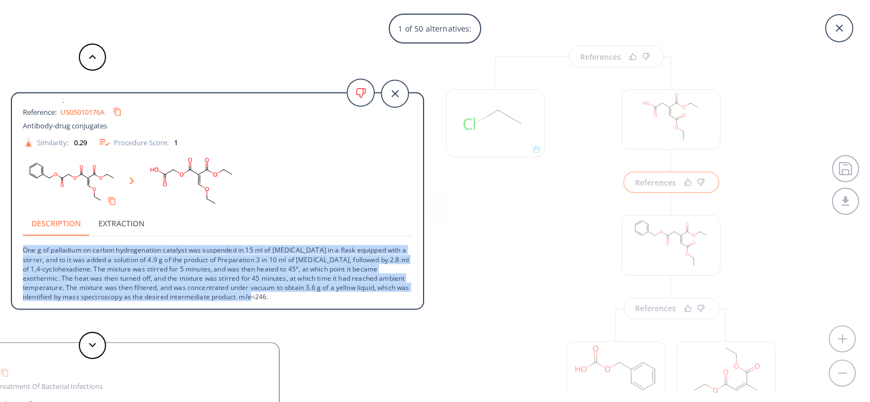
drag, startPoint x: 24, startPoint y: 250, endPoint x: 330, endPoint y: 303, distance: 310.8
click at [330, 303] on div "CO2H-Bn deprotection Reference: US05010176A Antibody-drug conjugates Similarity…" at bounding box center [217, 202] width 411 height 201
copy p "One g of palladium on carbon hydrogenation catalyst was suspended in 15 ml of […"
click at [380, 273] on p "One g of palladium on carbon hydrogenation catalyst was suspended in 15 ml of […" at bounding box center [217, 269] width 389 height 65
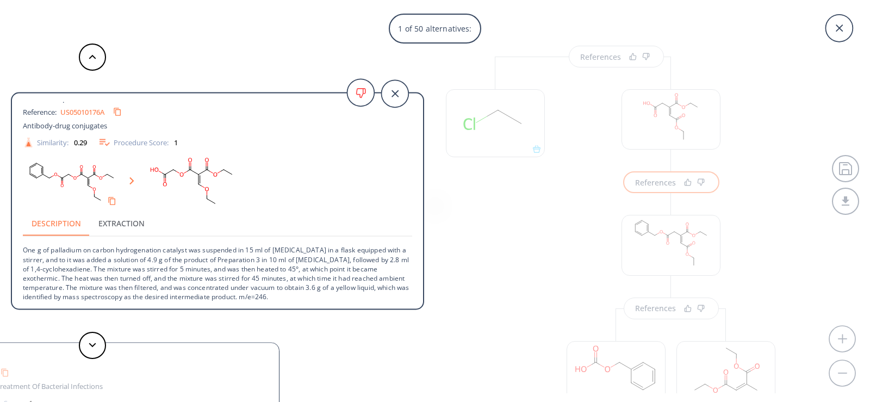
click at [84, 112] on link "US05010176A" at bounding box center [82, 111] width 44 height 7
click at [506, 279] on div "1 of 50 alternatives: CO2H-Bn deprotection Reference: US05010176A Antibody-drug…" at bounding box center [435, 201] width 870 height 402
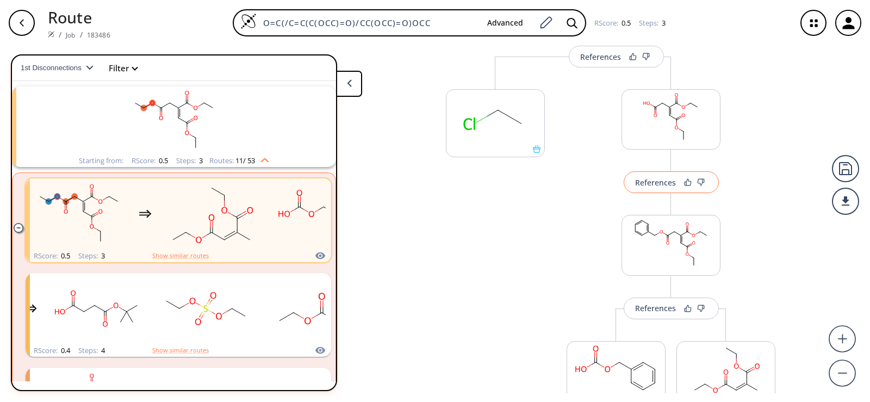
click at [682, 183] on div at bounding box center [695, 182] width 26 height 8
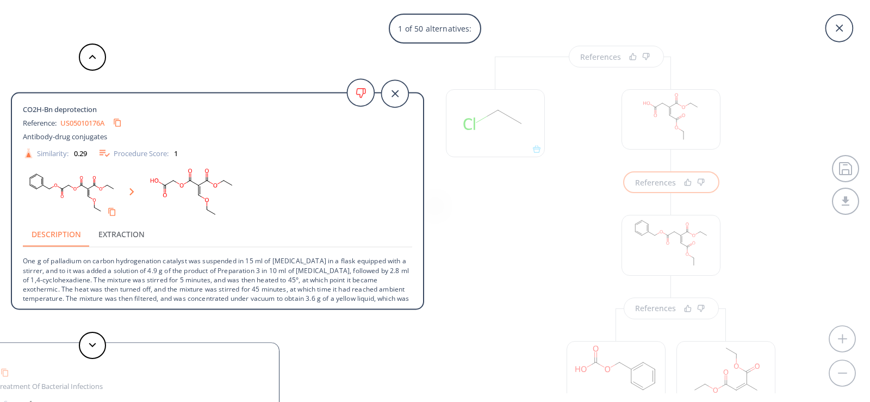
click at [533, 284] on div "1 of 50 alternatives: CO2H-Bn deprotection Reference: US05010176A Antibody-drug…" at bounding box center [435, 201] width 870 height 402
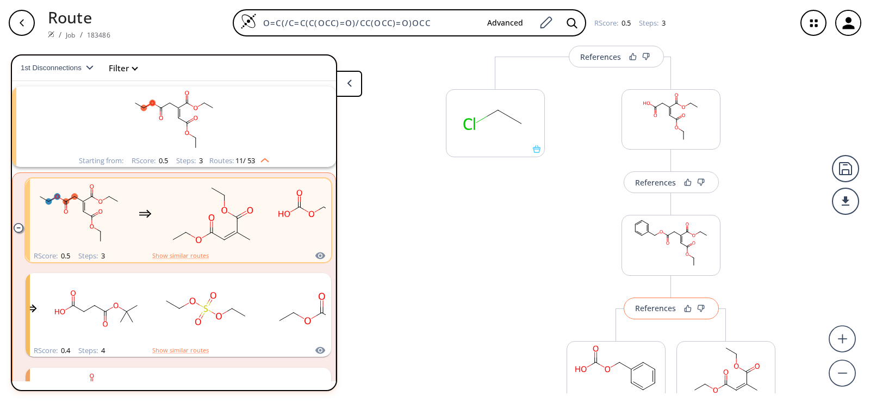
click at [643, 306] on div "References" at bounding box center [655, 308] width 41 height 7
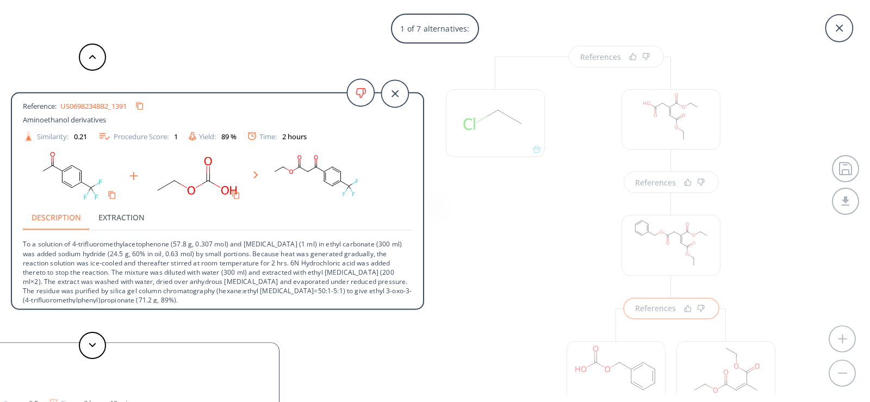
scroll to position [20, 0]
click at [491, 322] on div "1 of 7 alternatives: Keto alpha-acylation Reference: US06982348B2_1391 Aminoeth…" at bounding box center [435, 201] width 870 height 402
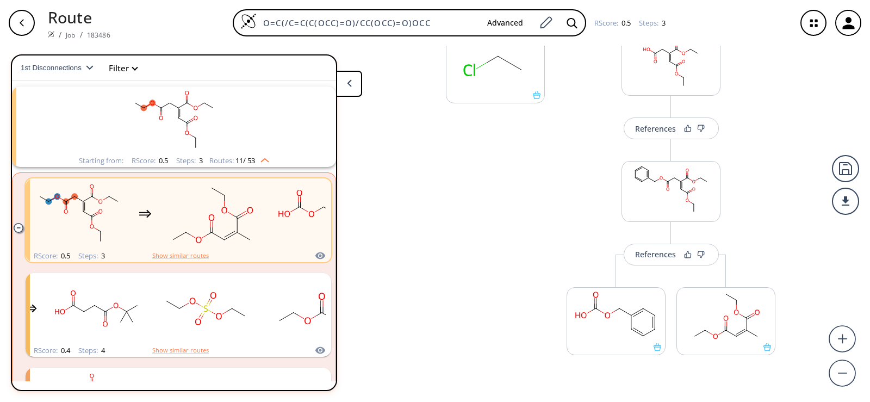
scroll to position [182, 0]
click at [626, 261] on button "References" at bounding box center [671, 254] width 95 height 22
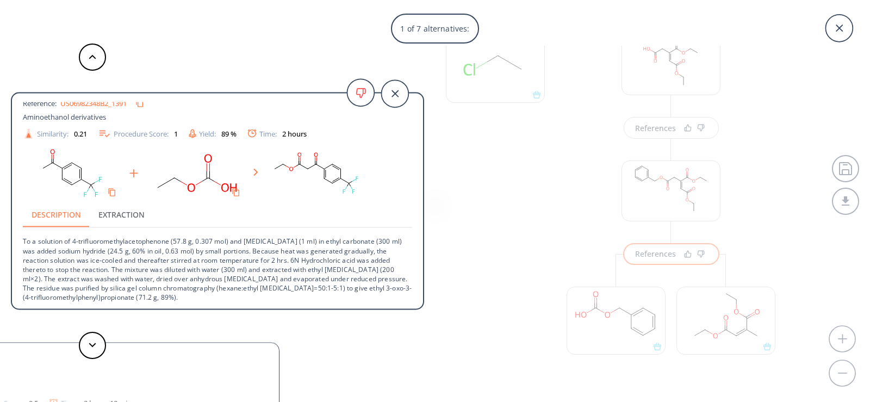
scroll to position [20, 0]
click at [89, 342] on button at bounding box center [92, 345] width 27 height 27
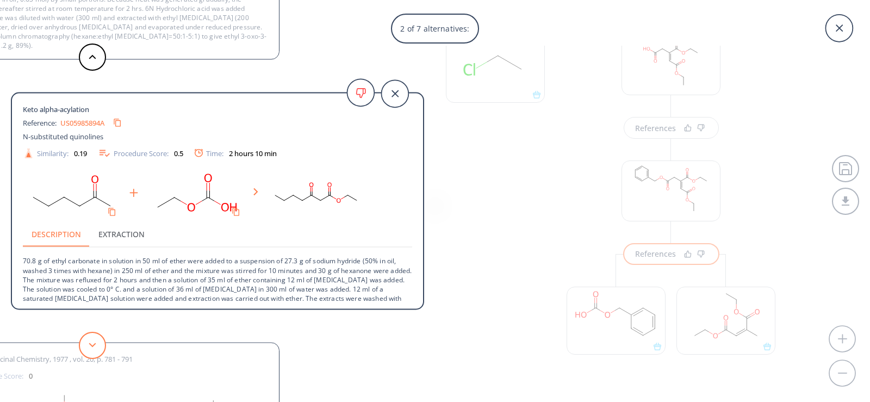
click at [98, 344] on button at bounding box center [92, 345] width 27 height 27
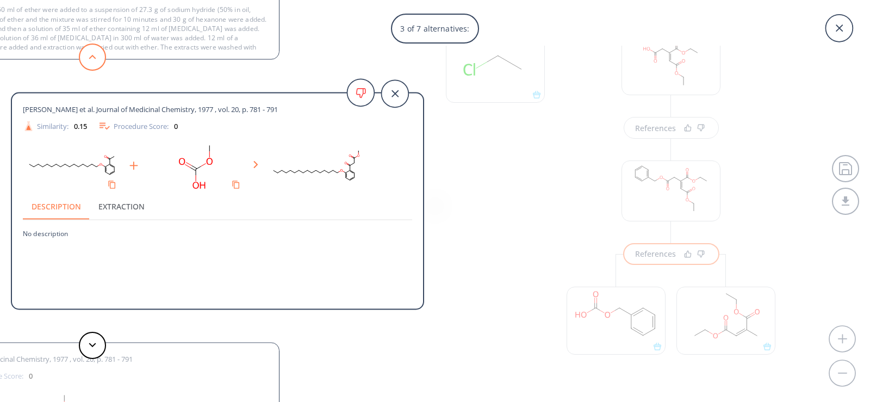
click at [92, 61] on button at bounding box center [92, 57] width 27 height 27
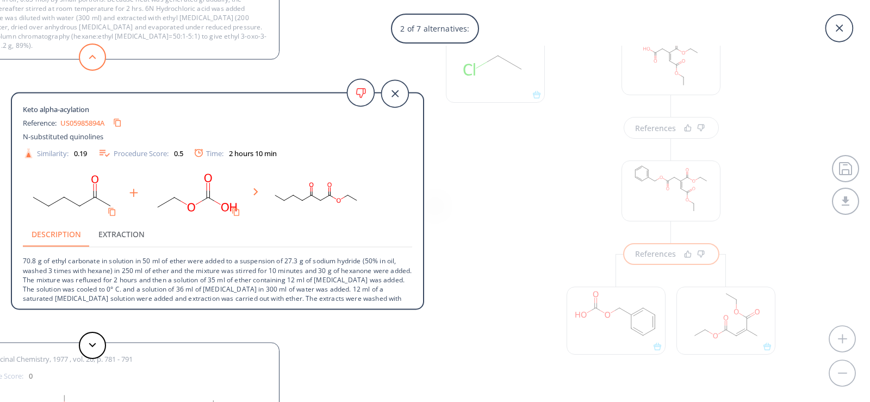
click at [97, 60] on button at bounding box center [92, 57] width 27 height 27
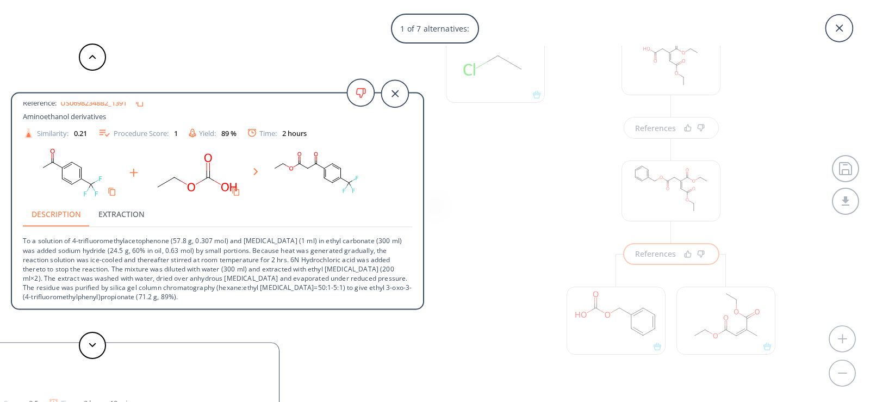
click at [635, 128] on div "1 of 7 alternatives: Keto alpha-acylation Reference: US06982348B2_1391 Aminoeth…" at bounding box center [435, 201] width 870 height 402
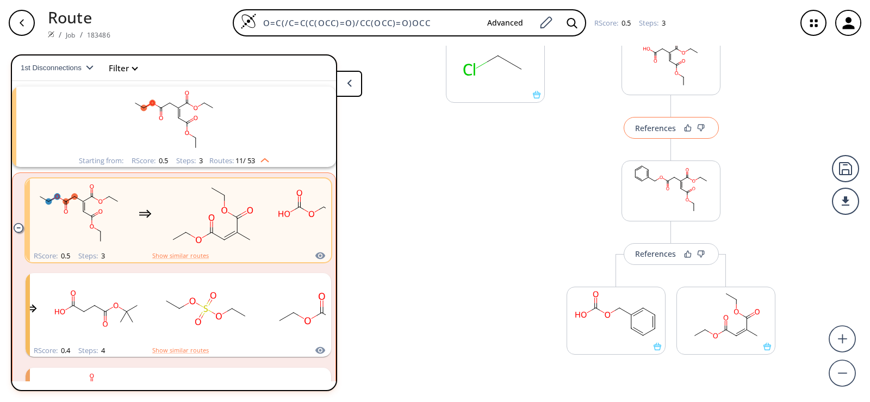
click at [666, 126] on div "References" at bounding box center [655, 128] width 41 height 7
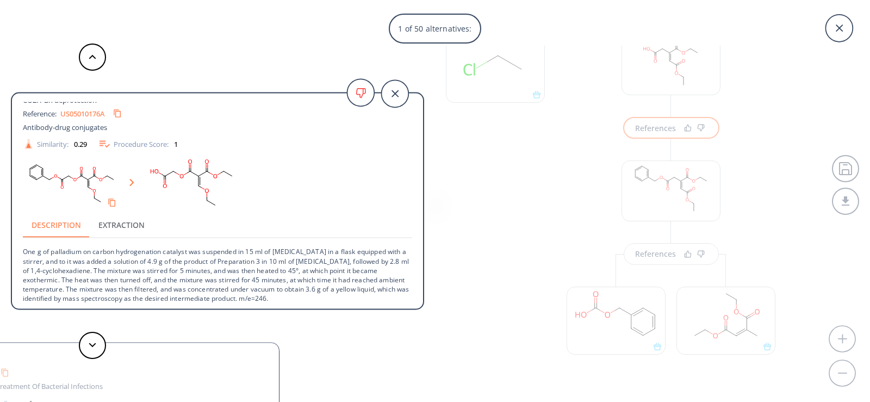
scroll to position [11, 0]
click at [98, 111] on link "US05010176A" at bounding box center [82, 111] width 44 height 7
click at [512, 252] on div "1 of 50 alternatives: CO2H-Bn deprotection Reference: US05010176A Antibody-drug…" at bounding box center [435, 201] width 870 height 402
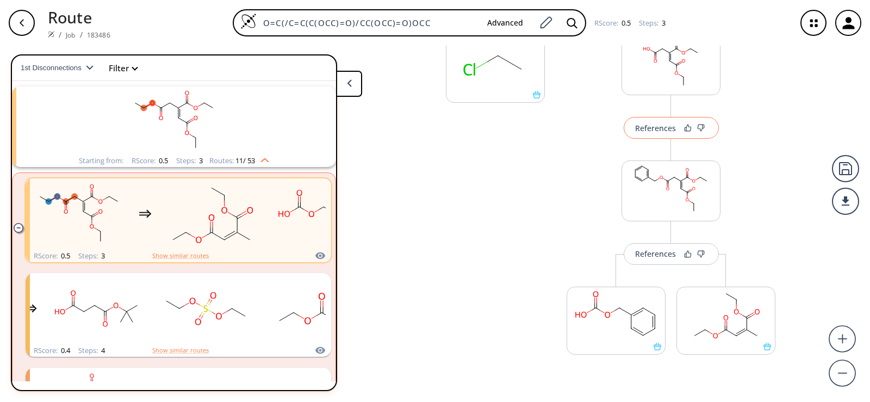
click at [653, 126] on div "References" at bounding box center [655, 128] width 41 height 7
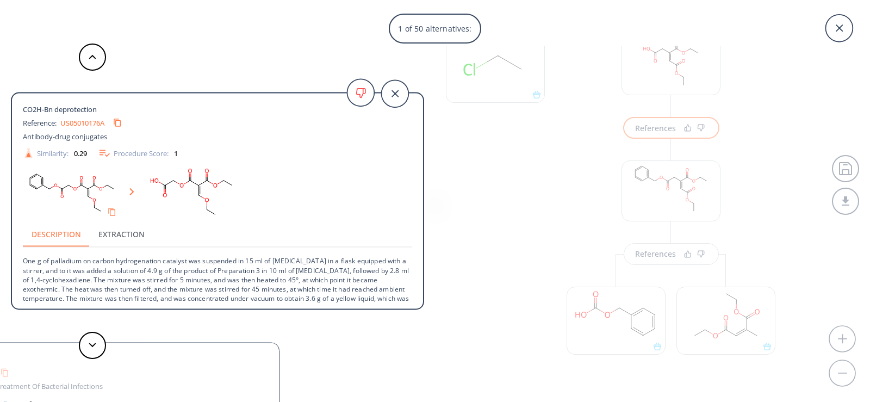
click at [525, 232] on div "1 of 50 alternatives: CO2H-Bn deprotection Reference: US05010176A Antibody-drug…" at bounding box center [435, 201] width 870 height 402
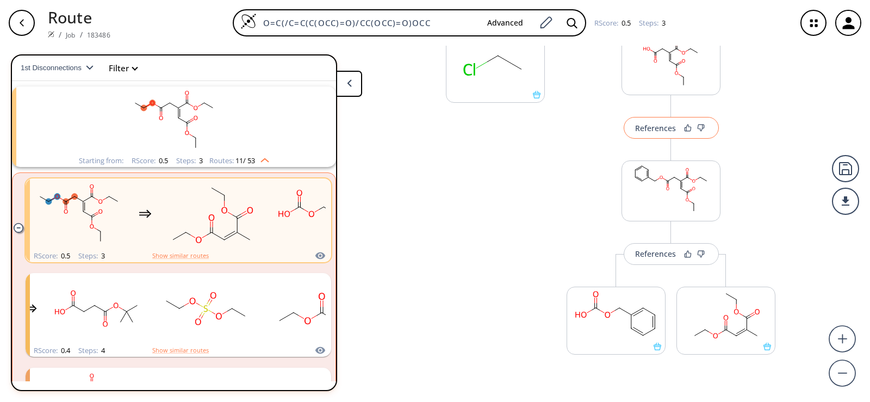
click at [639, 130] on div "References" at bounding box center [655, 128] width 41 height 7
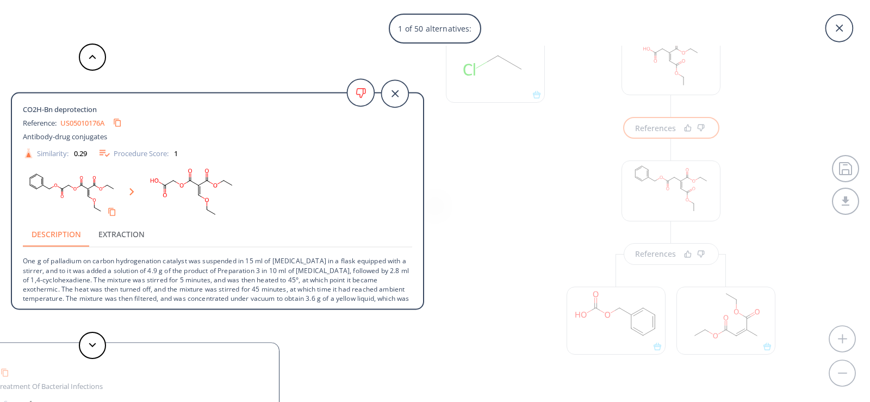
click at [539, 243] on div "1 of 50 alternatives: CO2H-Bn deprotection Reference: US05010176A Antibody-drug…" at bounding box center [435, 201] width 870 height 402
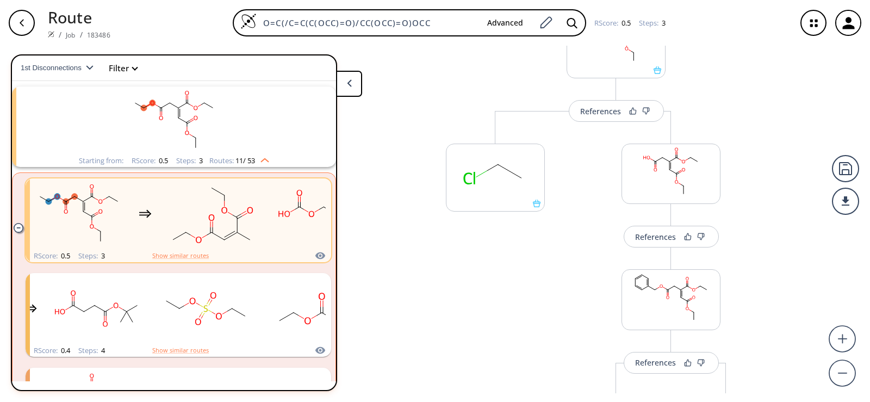
scroll to position [128, 0]
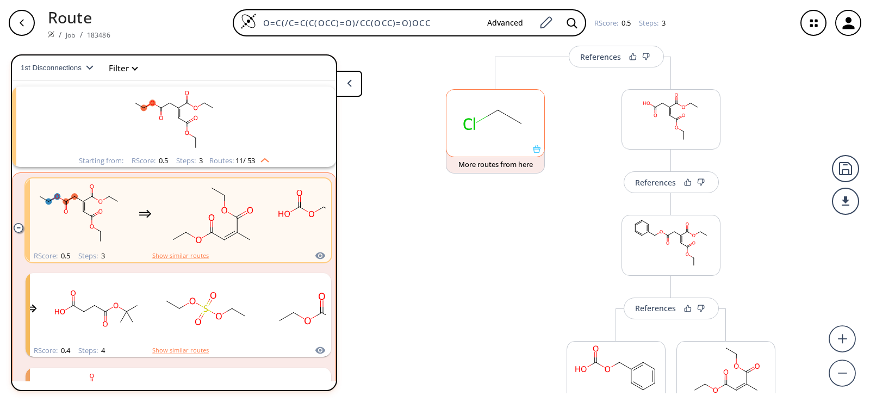
click at [533, 152] on icon at bounding box center [537, 149] width 8 height 8
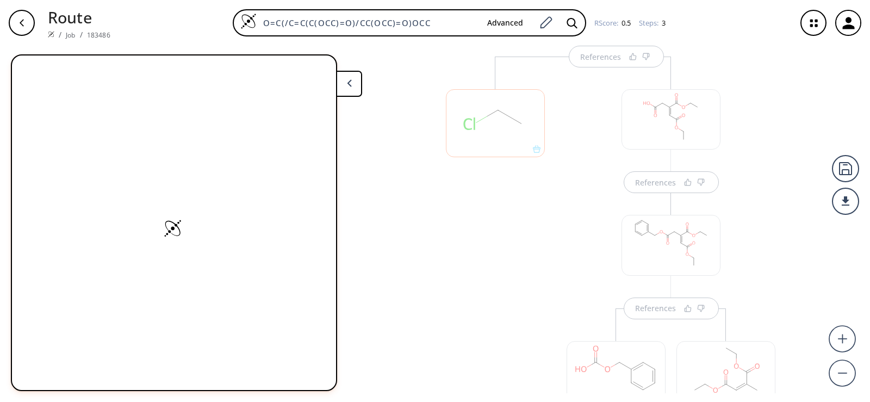
scroll to position [139, 0]
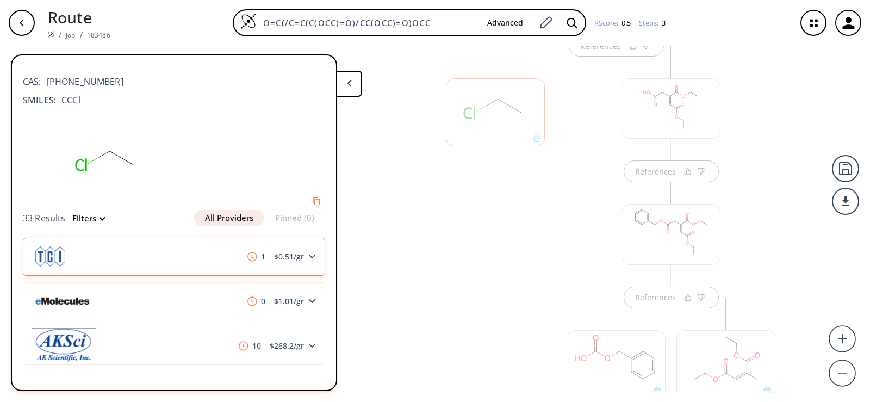
click at [308, 258] on icon at bounding box center [312, 256] width 8 height 5
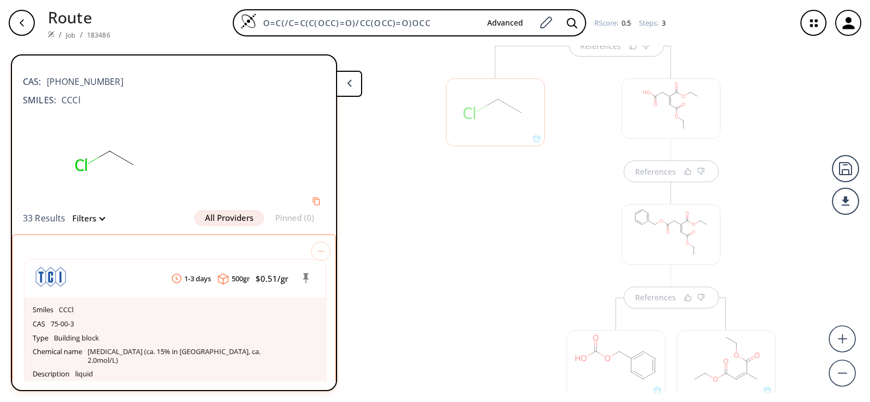
click at [465, 292] on div at bounding box center [496, 255] width 110 height 418
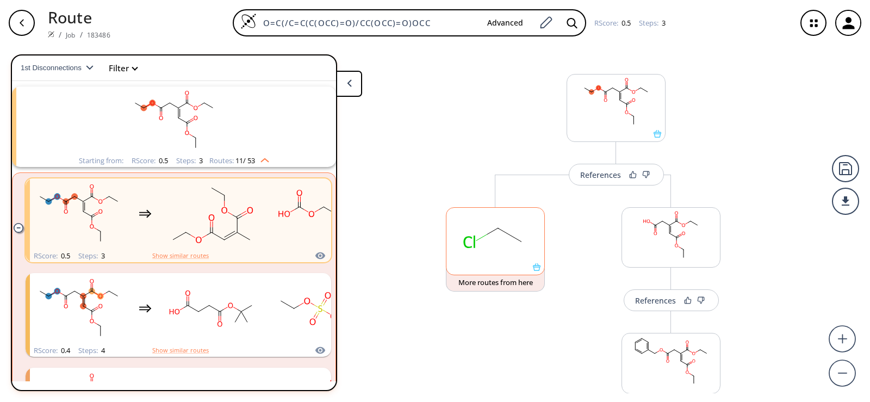
scroll to position [0, 0]
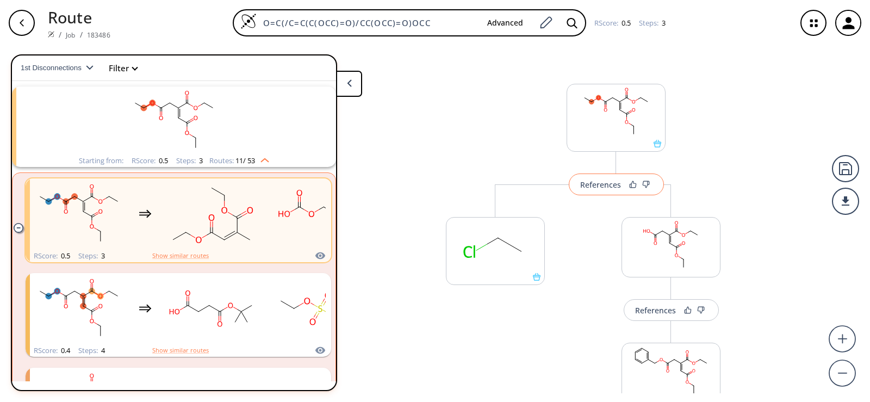
click at [601, 181] on div "References" at bounding box center [600, 184] width 41 height 7
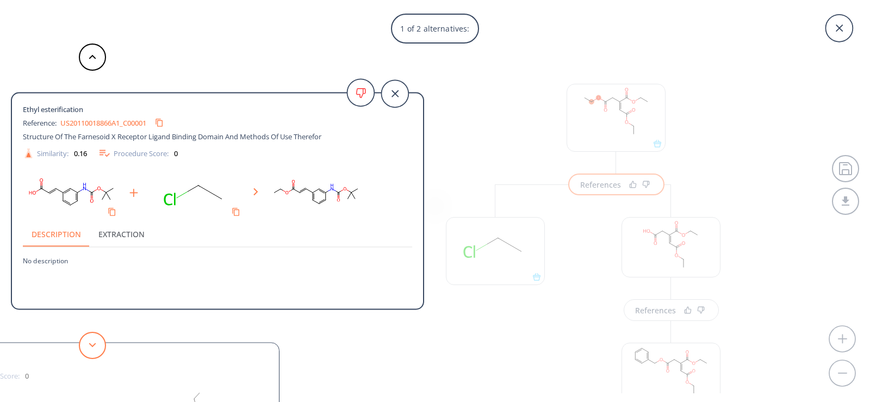
click at [84, 347] on button at bounding box center [92, 345] width 27 height 27
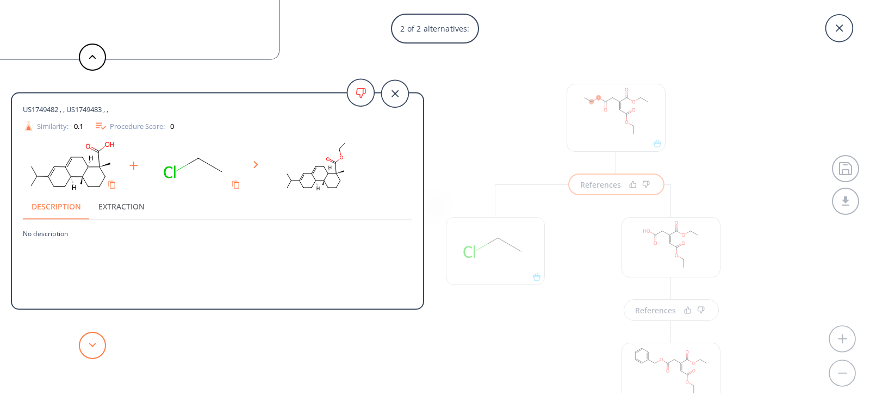
click at [86, 344] on button at bounding box center [92, 345] width 27 height 27
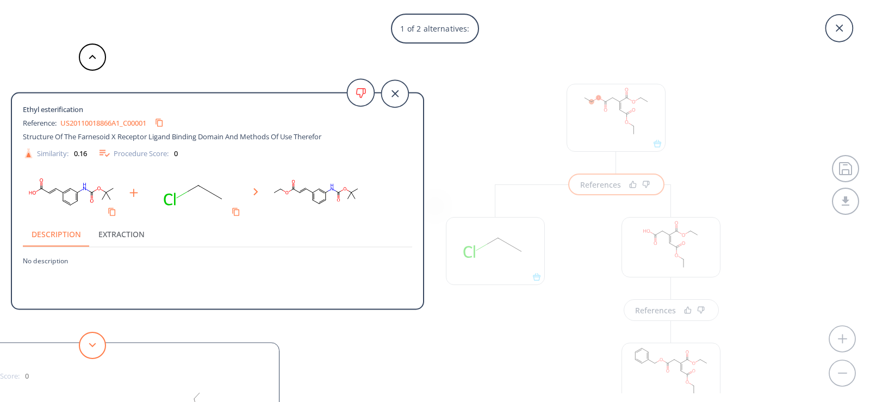
click at [86, 344] on button at bounding box center [92, 345] width 27 height 27
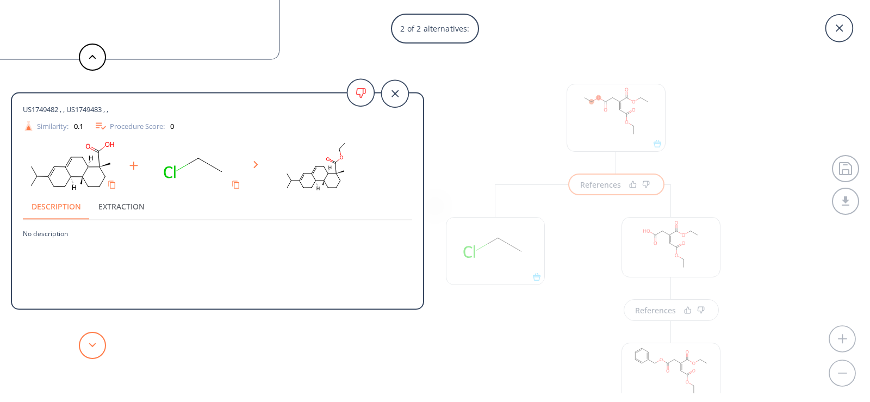
click at [86, 344] on button at bounding box center [92, 345] width 27 height 27
click at [519, 346] on div "2 of 2 alternatives: Ethyl esterification Reference: US20110018866A1_C00001 Str…" at bounding box center [435, 201] width 870 height 402
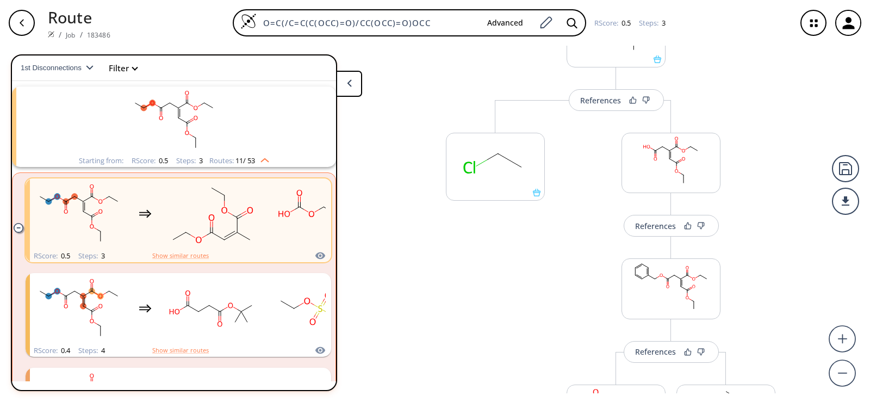
scroll to position [67, 0]
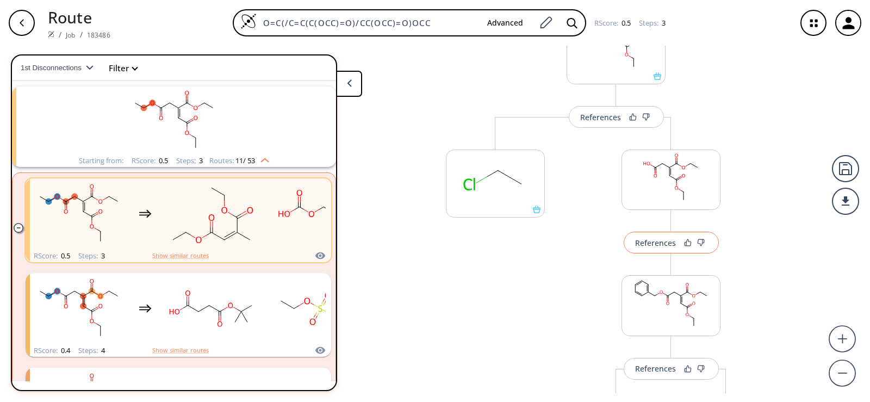
click at [639, 246] on div "References" at bounding box center [655, 242] width 41 height 7
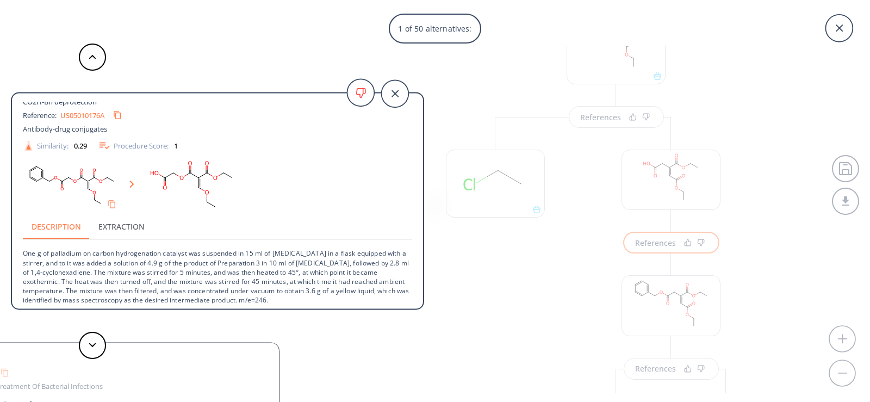
scroll to position [11, 0]
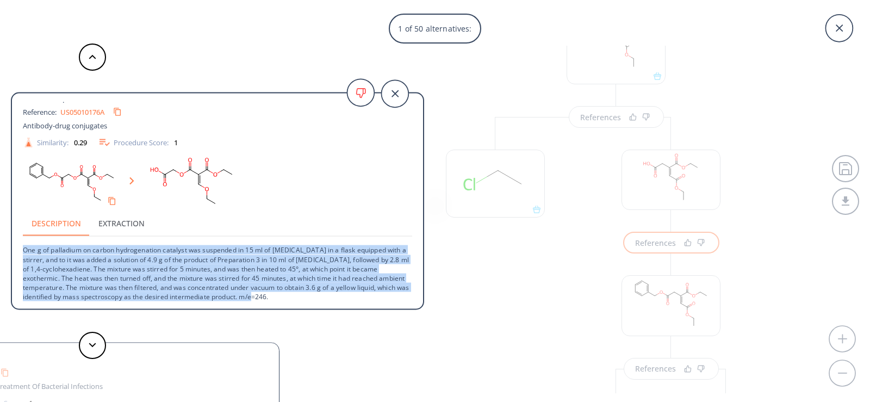
drag, startPoint x: 24, startPoint y: 252, endPoint x: 370, endPoint y: 303, distance: 350.2
click at [370, 303] on div "CO2H-Bn deprotection Reference: US05010176A Antibody-drug conjugates Similarity…" at bounding box center [217, 202] width 411 height 201
copy p "One g of palladium on carbon hydrogenation catalyst was suspended in 15 ml of […"
click at [76, 112] on link "US05010176A" at bounding box center [82, 111] width 44 height 7
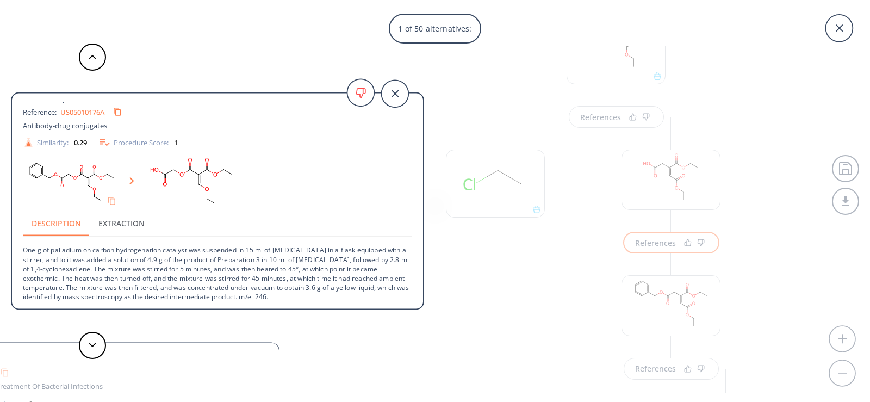
click at [469, 295] on div "1 of 50 alternatives: CO2H-Bn deprotection Reference: US05010176A Antibody-drug…" at bounding box center [435, 201] width 870 height 402
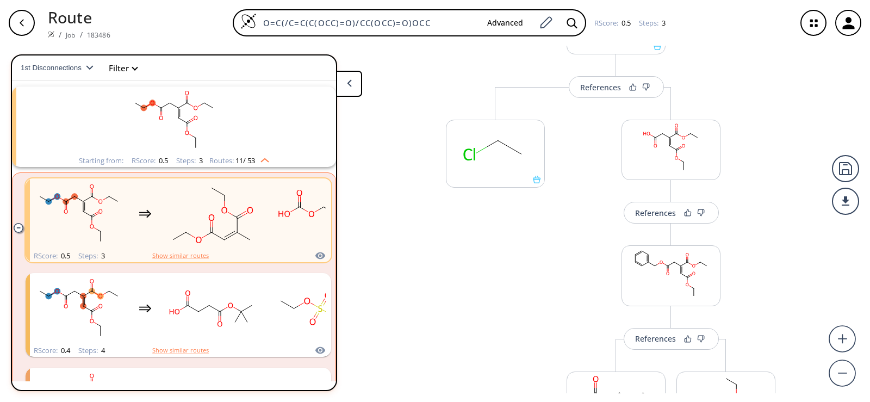
scroll to position [67, 0]
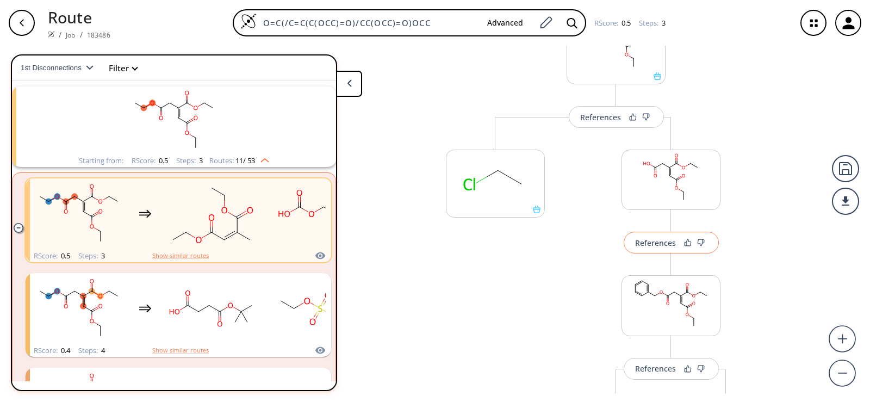
click at [635, 243] on div "References" at bounding box center [655, 242] width 41 height 7
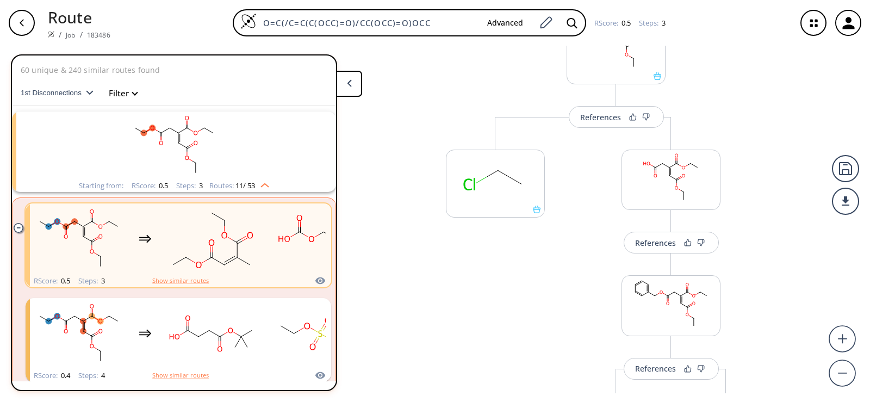
scroll to position [25, 0]
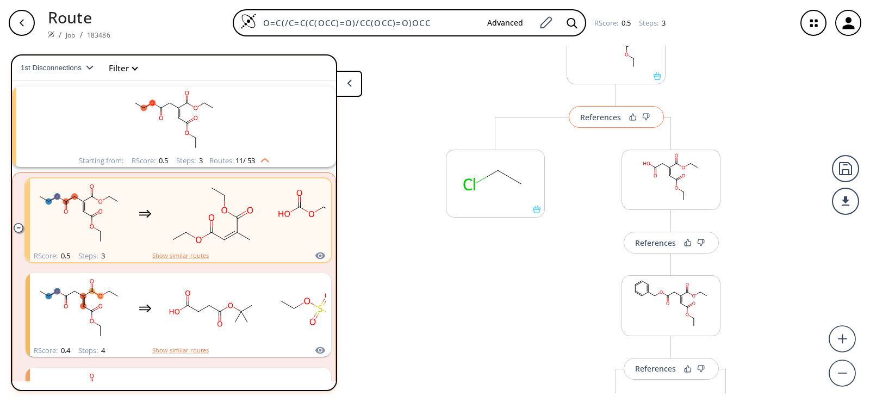
click at [603, 121] on div "References" at bounding box center [600, 117] width 41 height 7
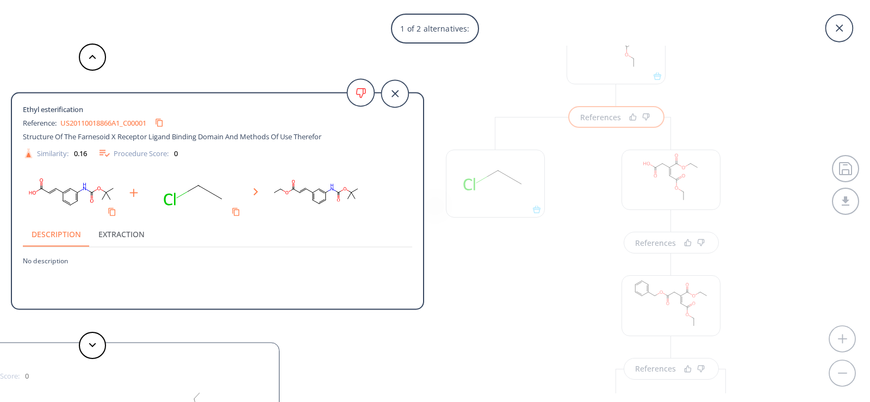
click at [527, 252] on div "1 of 2 alternatives: Ethyl esterification Reference: US20110018866A1_C00001 Str…" at bounding box center [435, 201] width 870 height 402
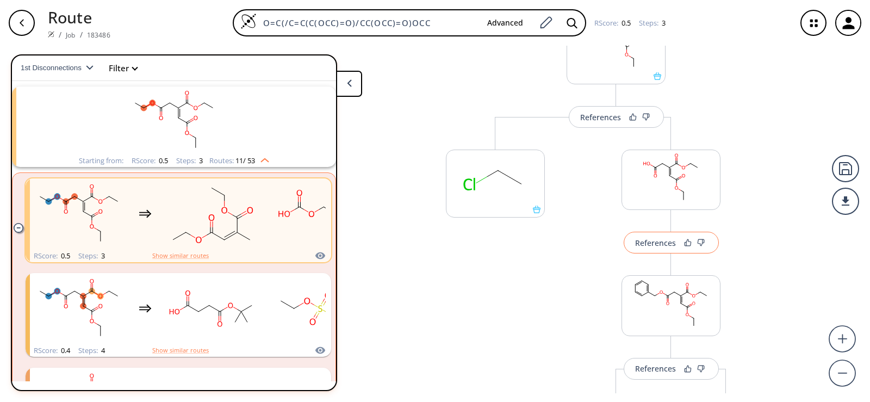
click at [658, 245] on div "References" at bounding box center [655, 242] width 41 height 7
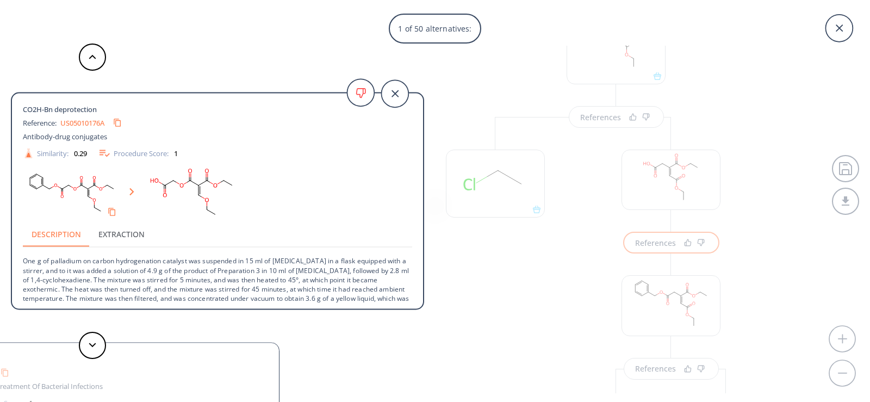
click at [472, 270] on div "1 of 50 alternatives: CO2H-Bn deprotection Reference: US05010176A Antibody-drug…" at bounding box center [435, 201] width 870 height 402
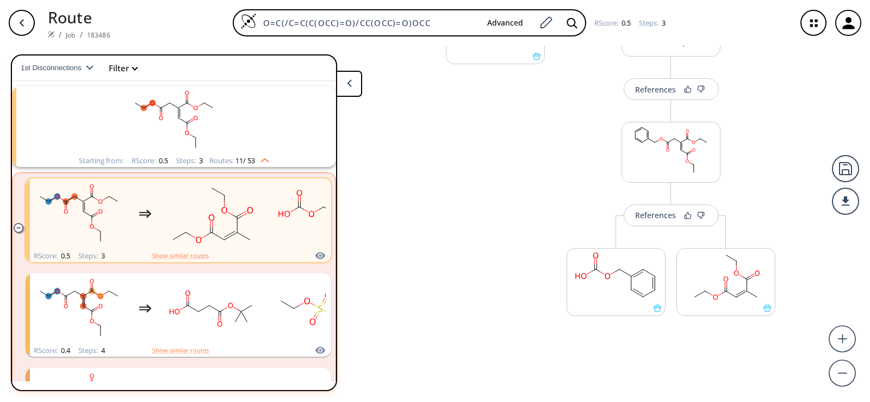
scroll to position [231, 0]
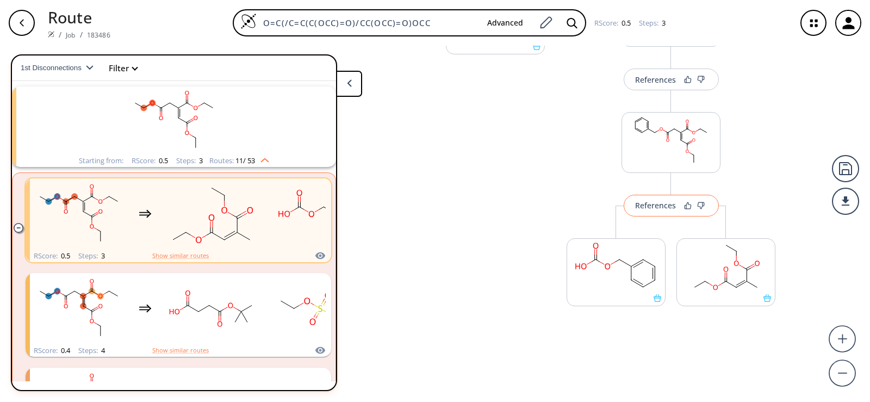
click at [671, 212] on button "References" at bounding box center [671, 206] width 95 height 22
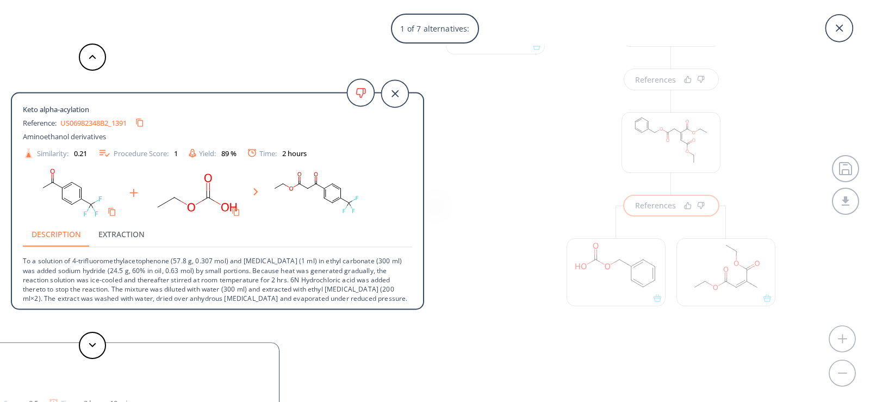
click at [462, 260] on div "1 of 7 alternatives: Keto alpha-acylation Reference: US06982348B2_1391 Aminoeth…" at bounding box center [435, 201] width 870 height 402
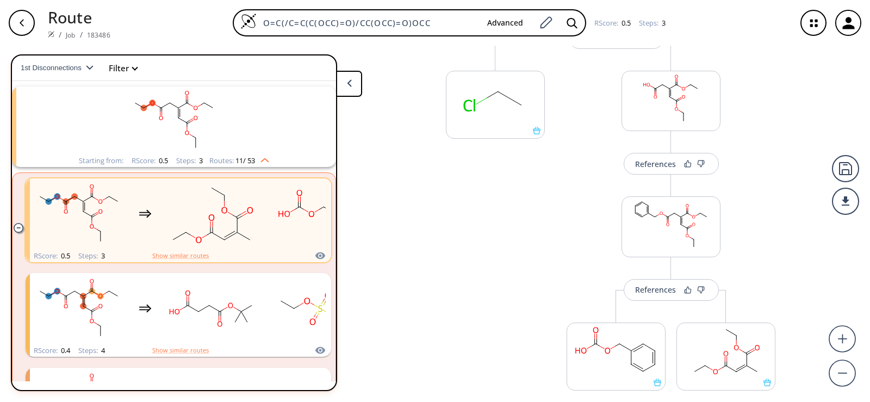
scroll to position [67, 0]
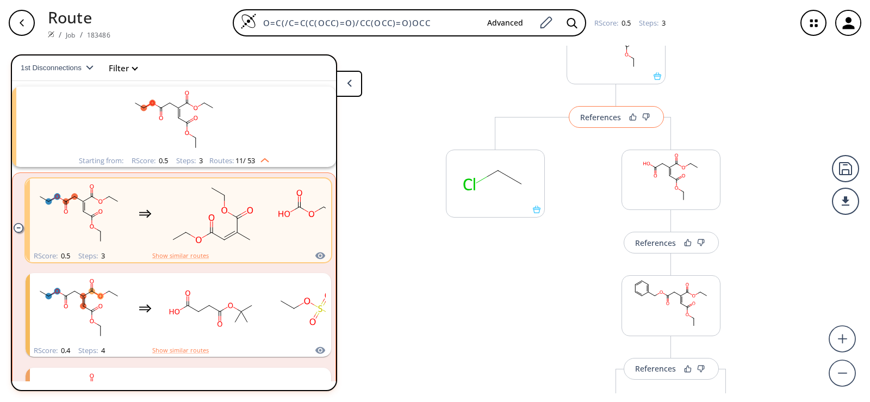
click at [627, 114] on div at bounding box center [640, 117] width 26 height 8
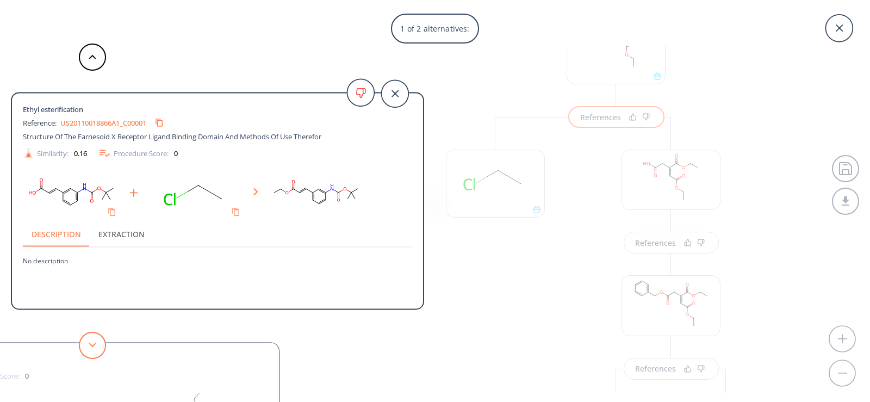
click at [90, 343] on icon at bounding box center [93, 345] width 8 height 5
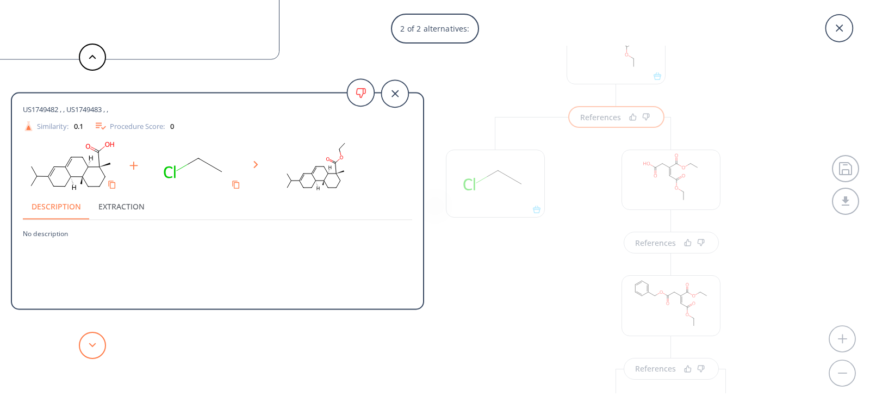
click at [90, 343] on icon at bounding box center [93, 345] width 8 height 5
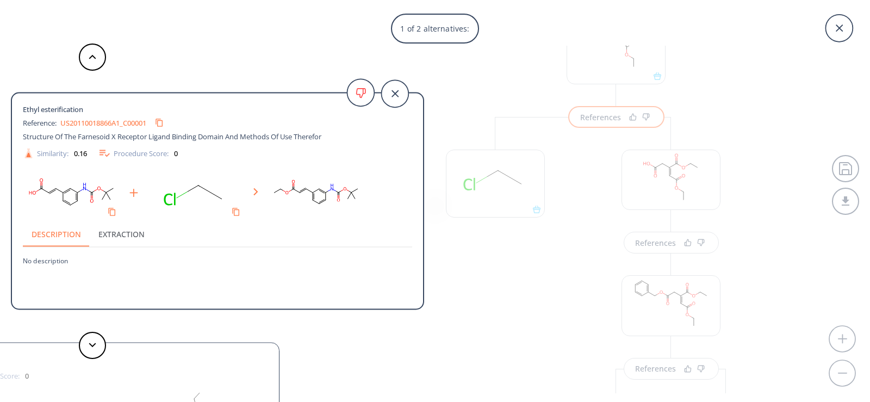
click at [616, 339] on div "1 of 2 alternatives: Ethyl esterification Reference: US20110018866A1_C00001 Str…" at bounding box center [435, 201] width 870 height 402
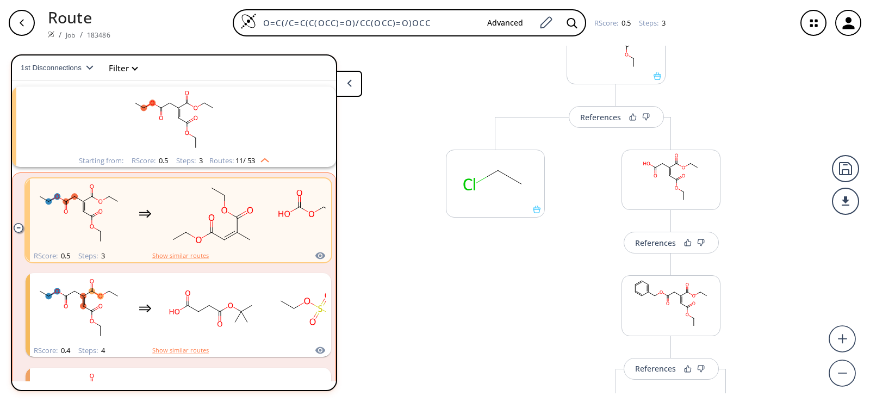
drag, startPoint x: 444, startPoint y: 21, endPoint x: 183, endPoint y: 25, distance: 261.7
click at [183, 25] on div "O=C(/C=C(C(OCC)=O)/CC(OCC)=O)OCC Advanced RScore : 0.5 Steps : 3" at bounding box center [453, 22] width 669 height 27
paste input "C(O)C(C(OCC)=O)"
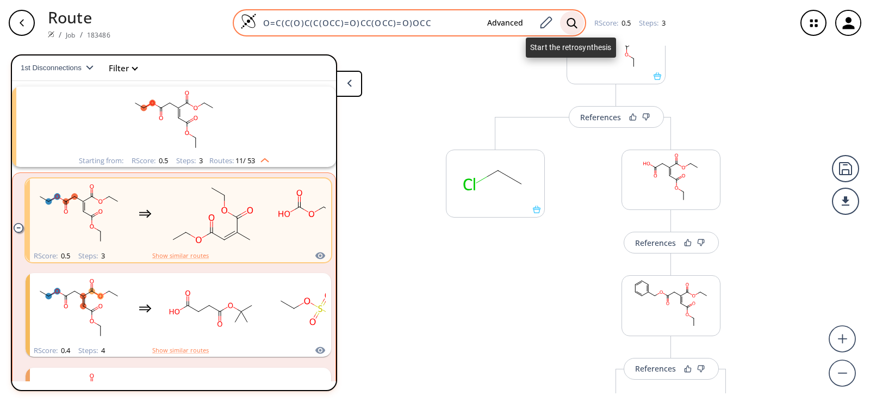
type input "O=C(C(O)C(C(OCC)=O)CC(OCC)=O)OCC"
click at [567, 23] on icon at bounding box center [572, 22] width 10 height 10
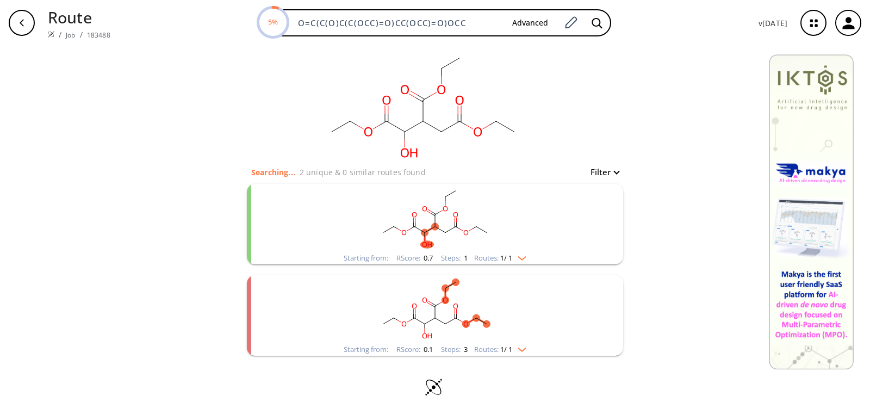
click at [429, 218] on rect "clusters" at bounding box center [435, 218] width 283 height 68
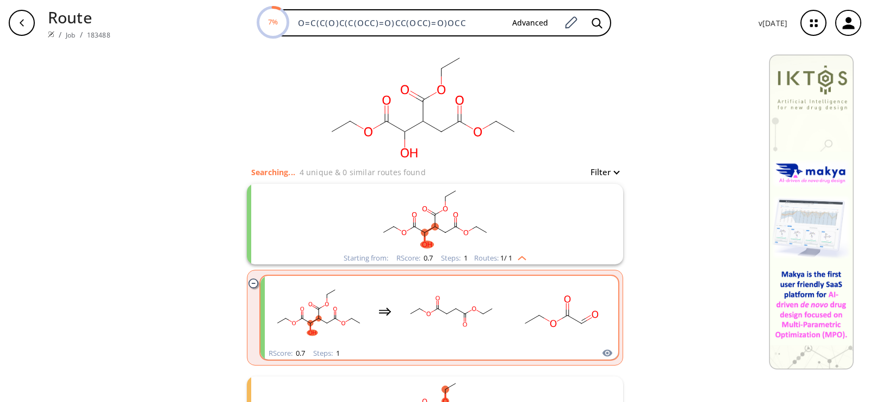
click at [463, 308] on rect "clusters" at bounding box center [452, 311] width 98 height 68
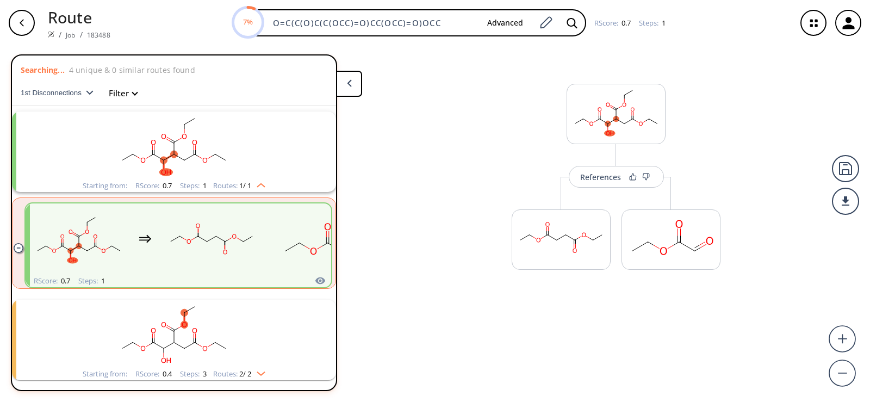
scroll to position [25, 0]
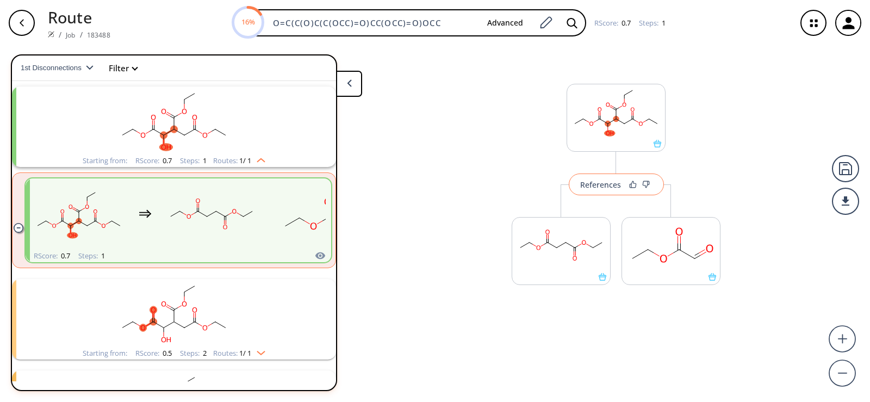
click at [615, 188] on div "References" at bounding box center [600, 184] width 41 height 7
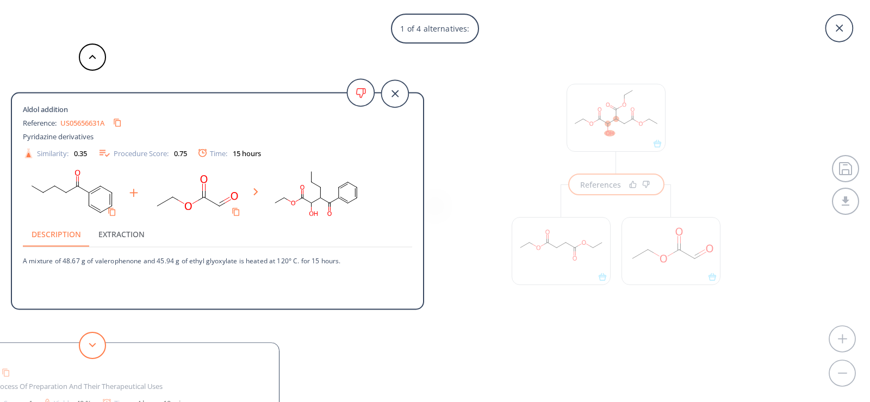
click at [92, 344] on icon at bounding box center [93, 345] width 8 height 5
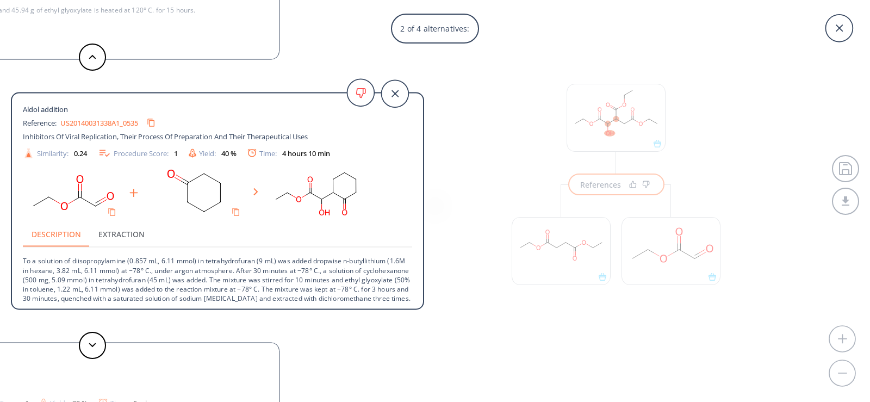
click at [541, 348] on div "2 of 4 alternatives: Aldol addition Reference: US05656631A Pyridazine derivativ…" at bounding box center [435, 201] width 870 height 402
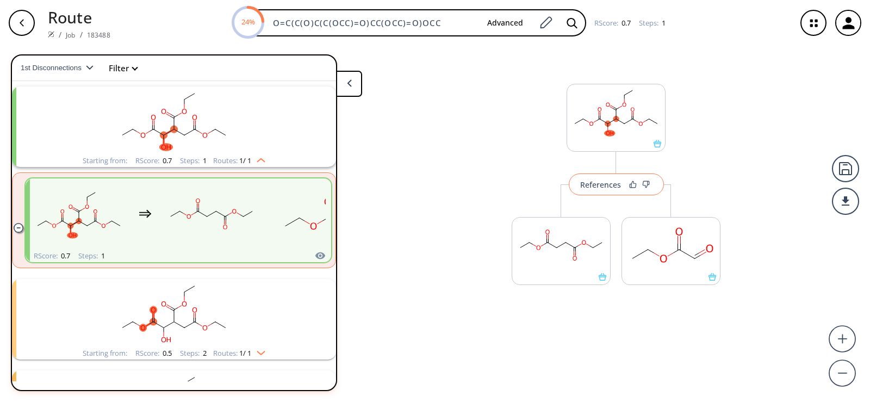
click at [589, 191] on button "References" at bounding box center [616, 185] width 95 height 22
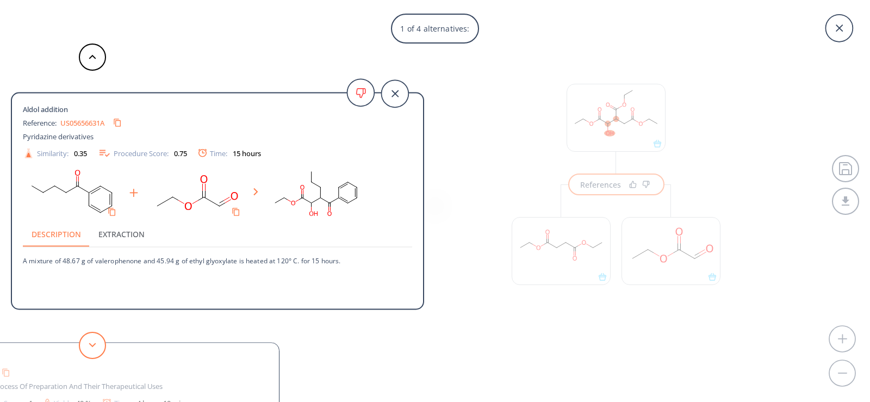
click at [91, 346] on icon at bounding box center [93, 345] width 8 height 5
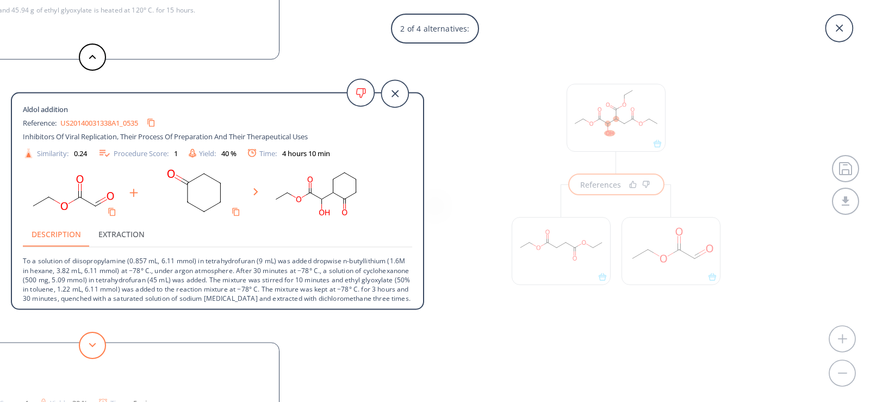
click at [95, 344] on polygon at bounding box center [92, 345] width 7 height 4
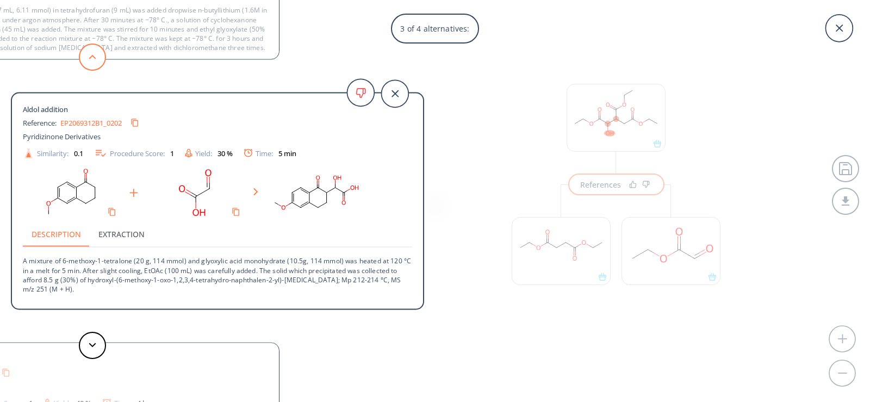
click at [94, 52] on button at bounding box center [92, 57] width 27 height 27
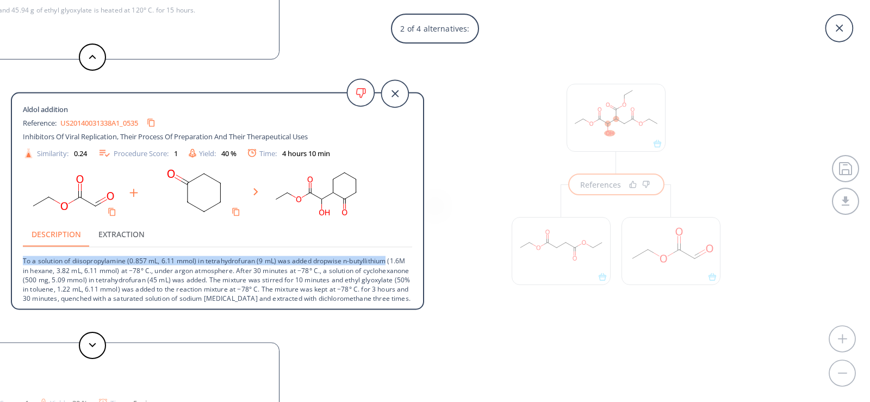
drag, startPoint x: 417, startPoint y: 243, endPoint x: 418, endPoint y: 262, distance: 19.0
click at [418, 262] on div "Aldol addition Reference: US20140031338A1_0535 Inhibitors Of Viral Replication,…" at bounding box center [217, 202] width 411 height 201
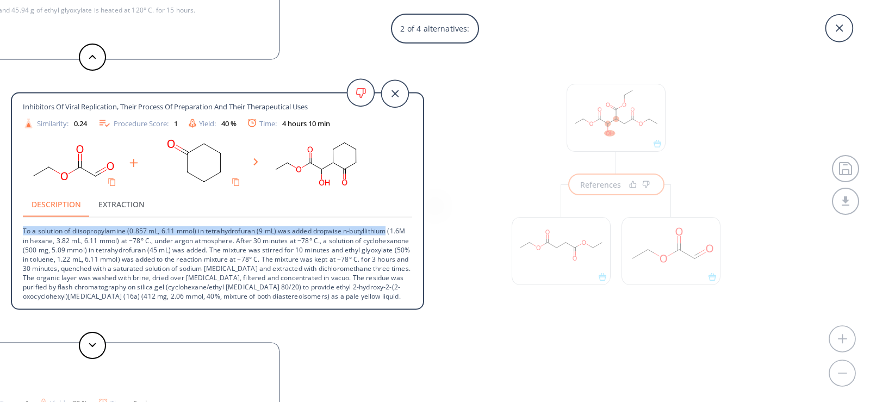
scroll to position [39, 0]
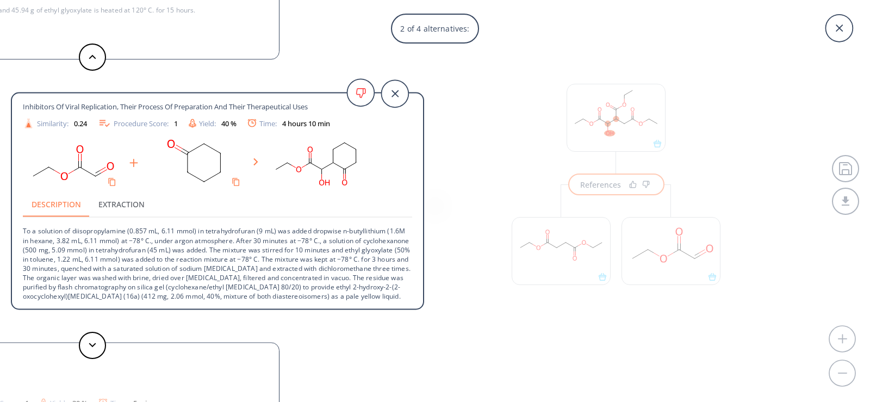
click at [91, 253] on p "To a solution of diisopropylamine (0.857 mL, 6.11 mmol) in tetrahydrofuran (9 m…" at bounding box center [217, 259] width 389 height 83
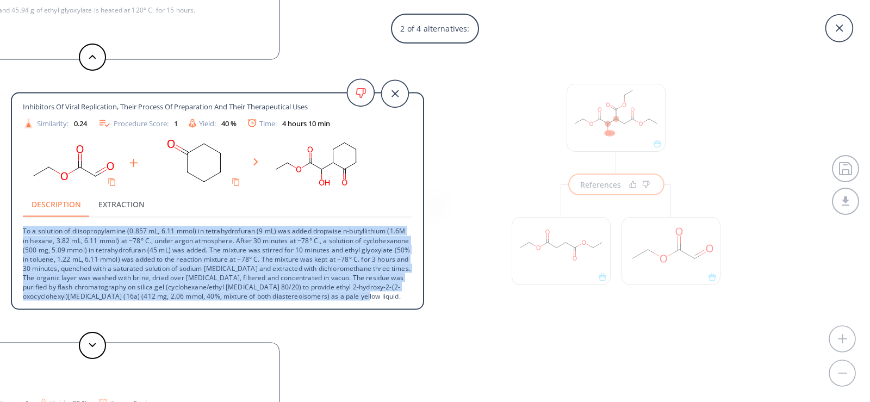
drag, startPoint x: 23, startPoint y: 221, endPoint x: 117, endPoint y: 301, distance: 123.5
click at [117, 301] on p "To a solution of diisopropylamine (0.857 mL, 6.11 mmol) in tetrahydrofuran (9 m…" at bounding box center [217, 259] width 389 height 83
copy p "To a solution of diisopropylamine (0.857 mL, 6.11 mmol) in tetrahydrofuran (9 m…"
click at [366, 273] on p "To a solution of diisopropylamine (0.857 mL, 6.11 mmol) in tetrahydrofuran (9 m…" at bounding box center [217, 259] width 389 height 83
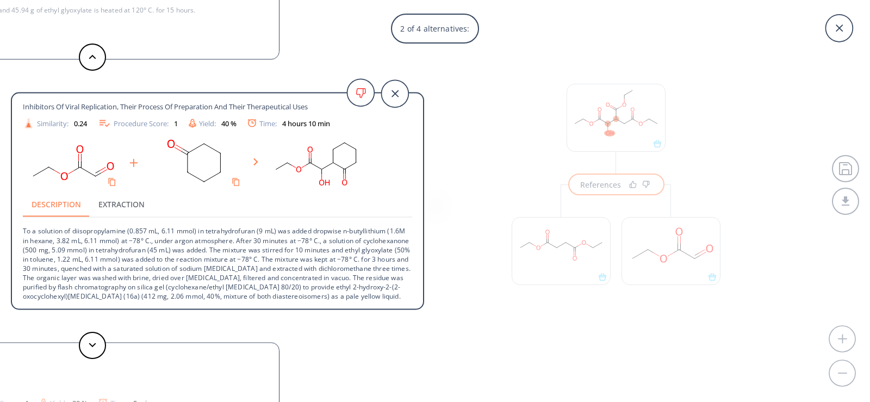
click at [470, 326] on div "2 of 4 alternatives: Aldol addition Reference: US05656631A Pyridazine derivativ…" at bounding box center [435, 201] width 870 height 402
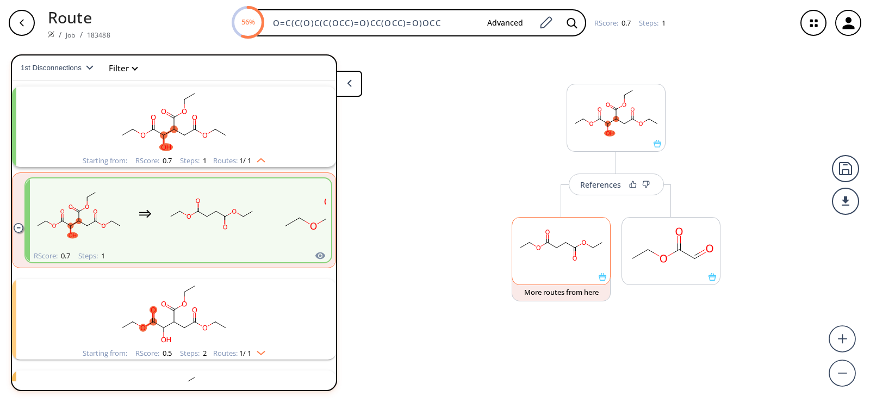
click at [603, 279] on icon at bounding box center [603, 277] width 8 height 8
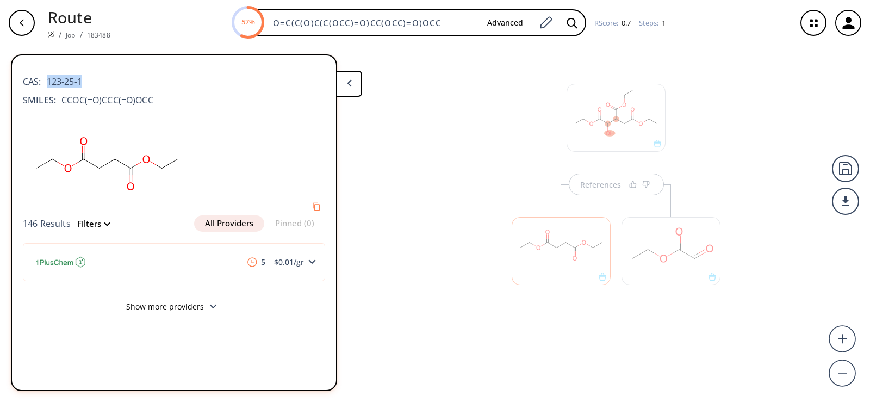
drag, startPoint x: 91, startPoint y: 79, endPoint x: 48, endPoint y: 84, distance: 43.2
click at [48, 84] on div "CAS: 123-25-1" at bounding box center [174, 76] width 302 height 24
copy span "123-25-1"
click at [660, 332] on div "References" at bounding box center [435, 220] width 870 height 348
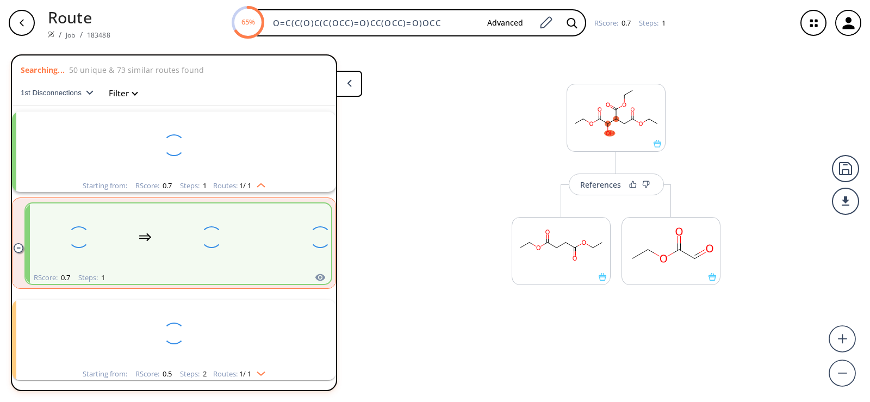
scroll to position [25, 0]
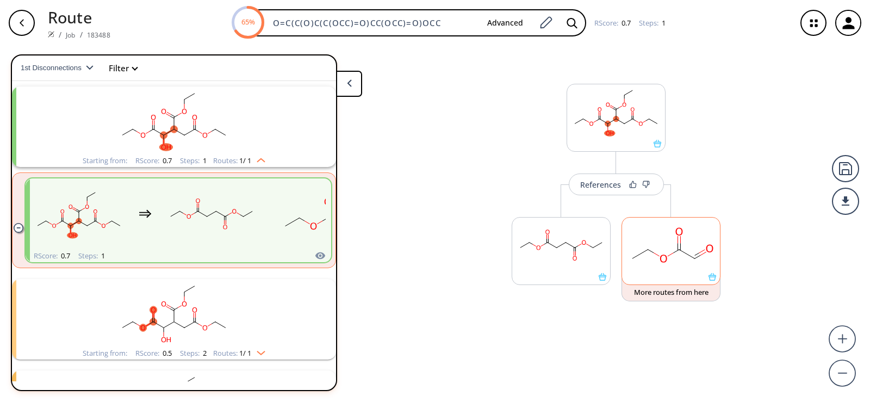
click at [715, 282] on div at bounding box center [671, 251] width 99 height 68
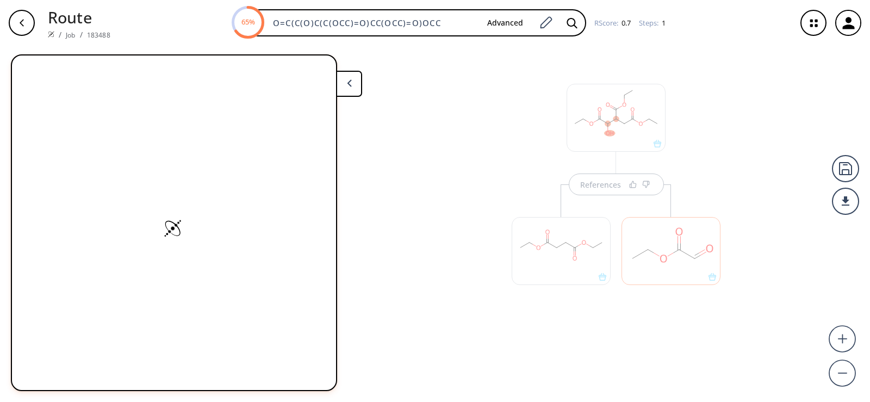
scroll to position [0, 0]
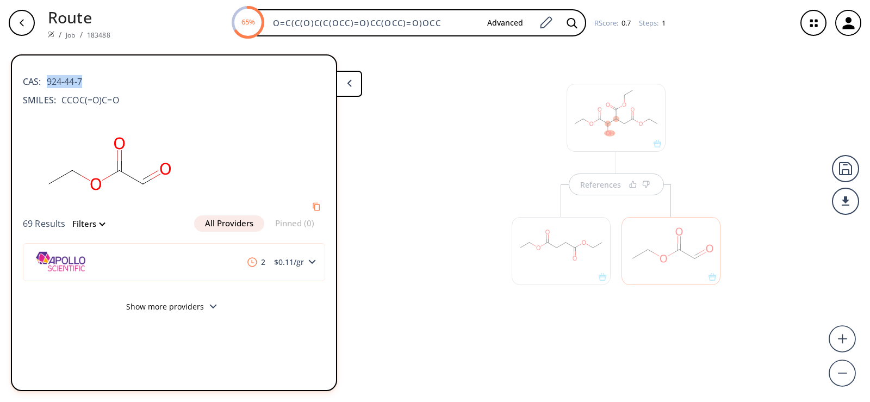
drag, startPoint x: 89, startPoint y: 83, endPoint x: 48, endPoint y: 75, distance: 41.7
click at [48, 75] on div "CAS: 924-44-7" at bounding box center [174, 76] width 302 height 24
copy span "924-44-7"
drag, startPoint x: 433, startPoint y: 24, endPoint x: 151, endPoint y: 24, distance: 281.8
click at [151, 24] on div "O=C(C(O)C(C(OCC)=O)CC(OCC)=O)OCC Advanced RScore : 0.7 Steps : 1" at bounding box center [453, 22] width 669 height 27
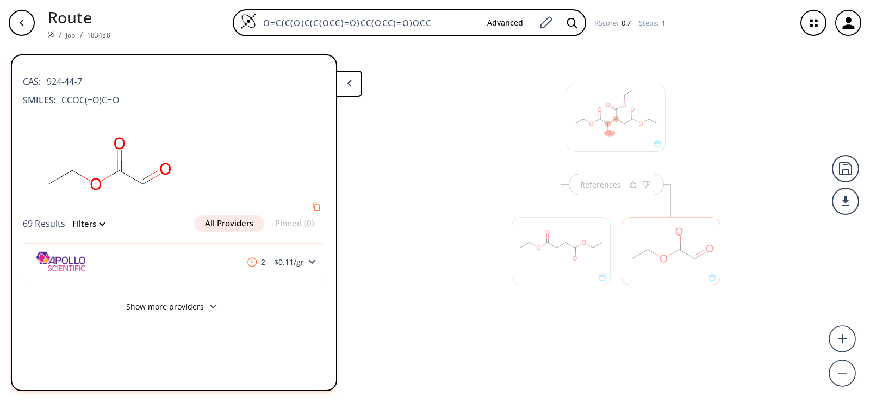
paste input "C(OCC)=O)CCCCCCBr"
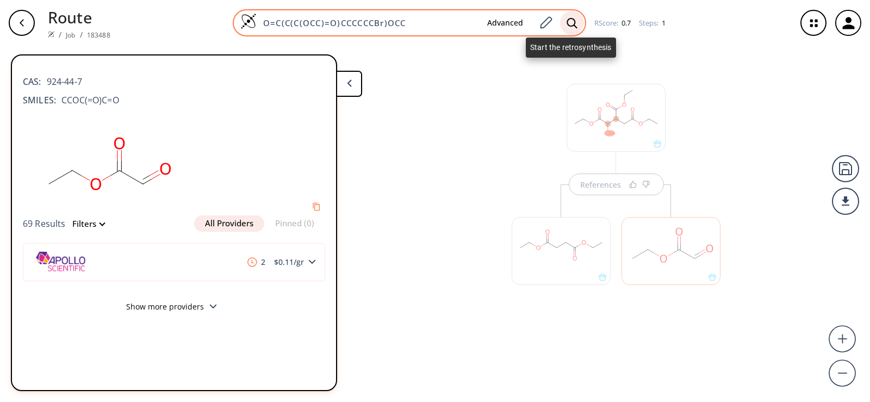
type input "O=C(C(C(OCC)=O)CCCCCCBr)OCC"
click at [572, 24] on icon at bounding box center [572, 22] width 11 height 11
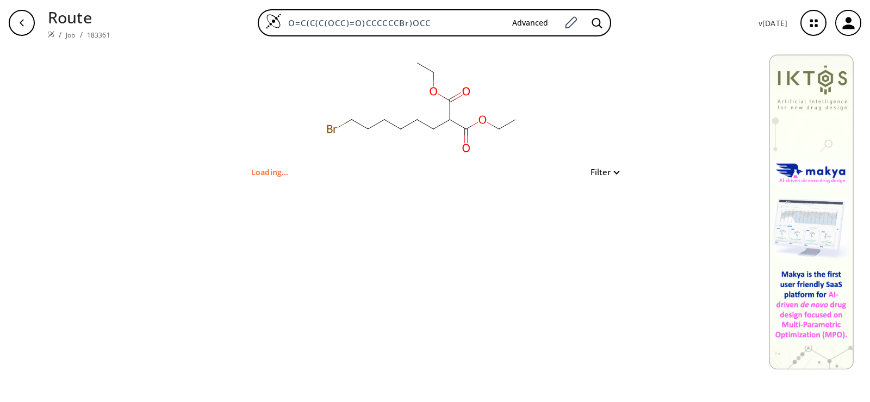
type input "O=C(OCC)C(CCCCCCBr)C(OCC)=O"
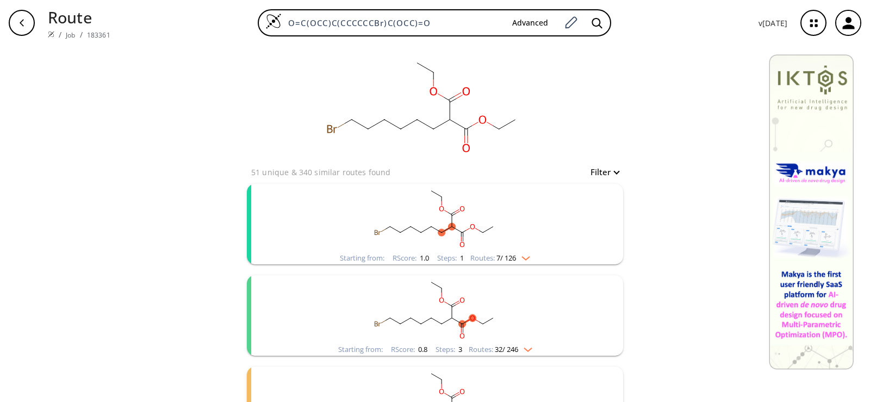
click at [401, 223] on rect "clusters" at bounding box center [435, 218] width 283 height 68
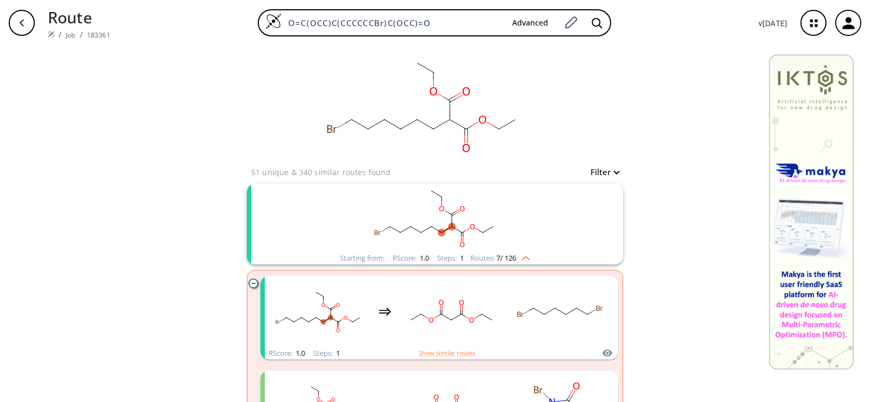
scroll to position [54, 0]
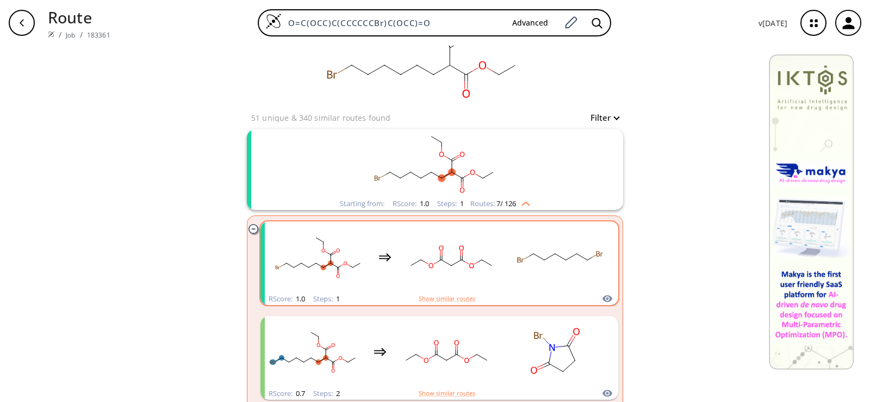
click at [453, 264] on rect "clusters" at bounding box center [452, 257] width 98 height 68
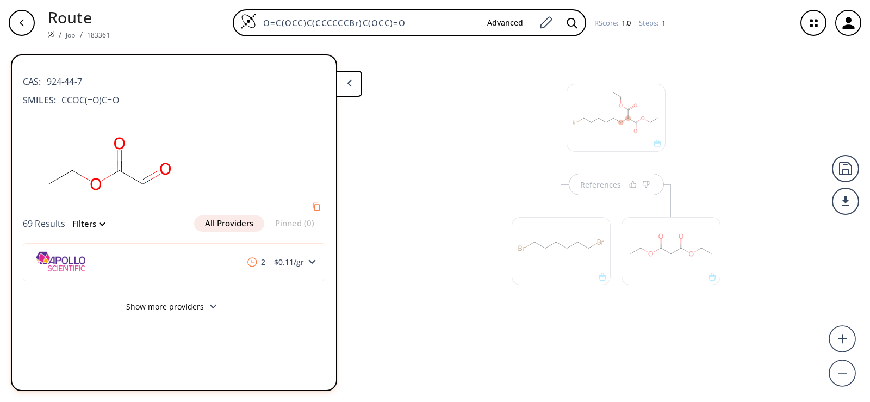
click at [603, 189] on div at bounding box center [561, 245] width 110 height 122
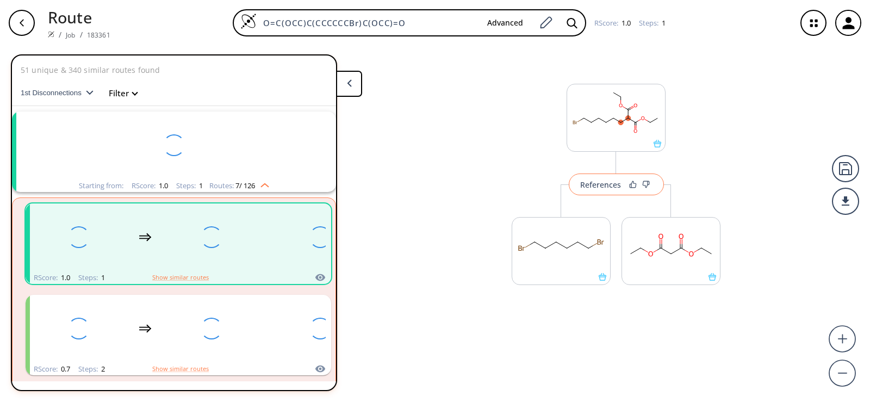
scroll to position [25, 0]
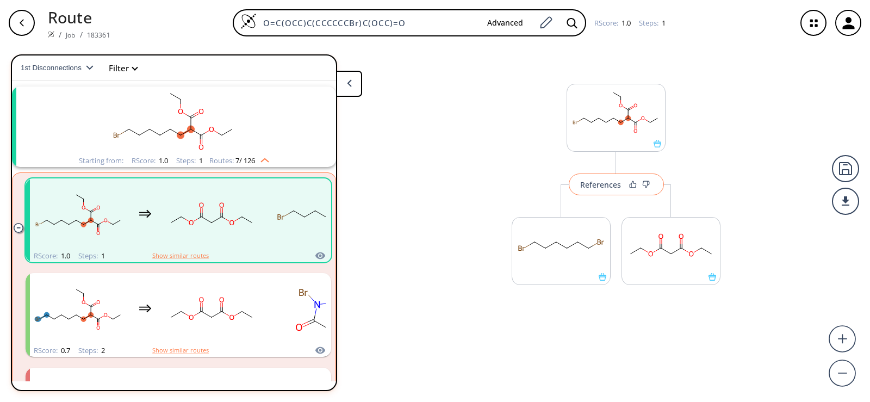
click at [602, 188] on div "References" at bounding box center [600, 184] width 41 height 7
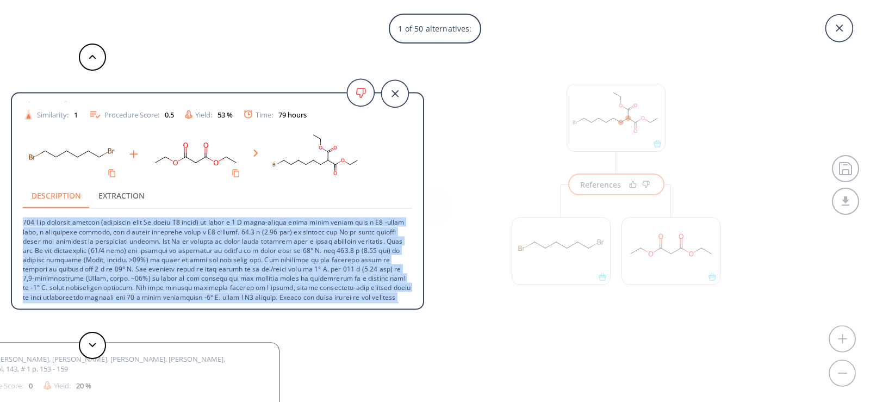
scroll to position [114, 0]
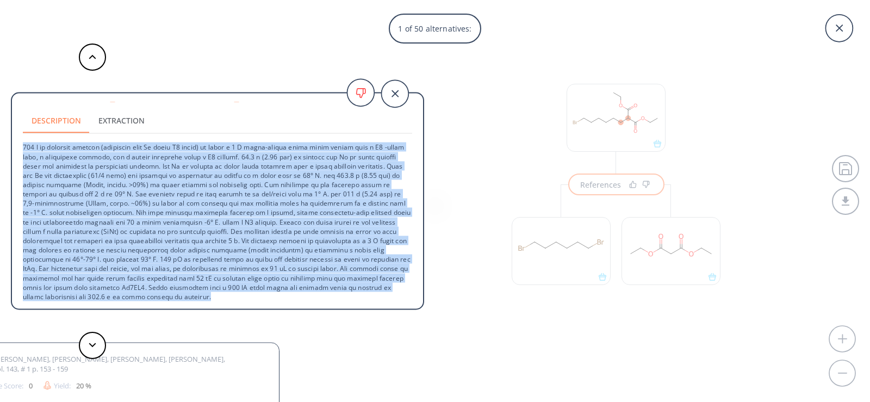
drag, startPoint x: 22, startPoint y: 259, endPoint x: 400, endPoint y: 324, distance: 383.5
